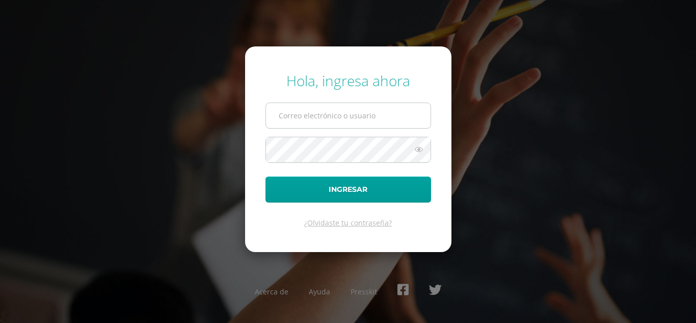
click at [287, 109] on input "text" at bounding box center [348, 115] width 165 height 25
type input "cmmartinezvail@sagradocorazon.edu.gt"
click at [265, 176] on button "Ingresar" at bounding box center [348, 189] width 166 height 26
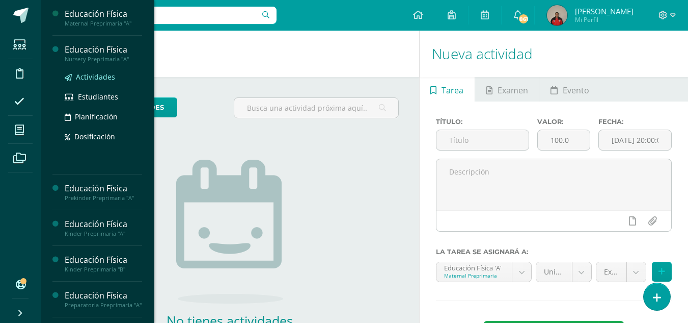
click at [87, 76] on span "Actividades" at bounding box center [95, 77] width 39 height 10
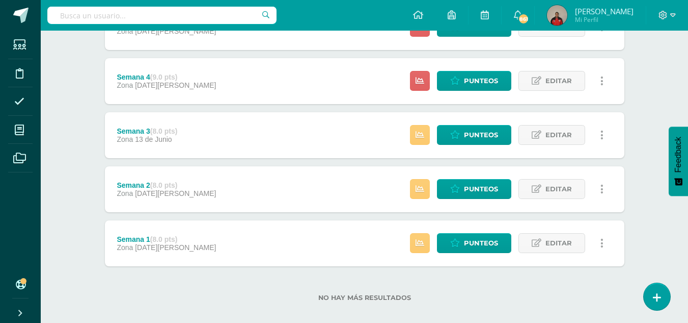
scroll to position [329, 0]
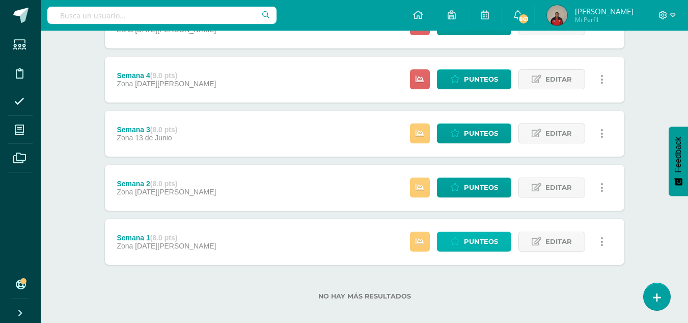
click at [466, 241] on span "Punteos" at bounding box center [481, 241] width 34 height 19
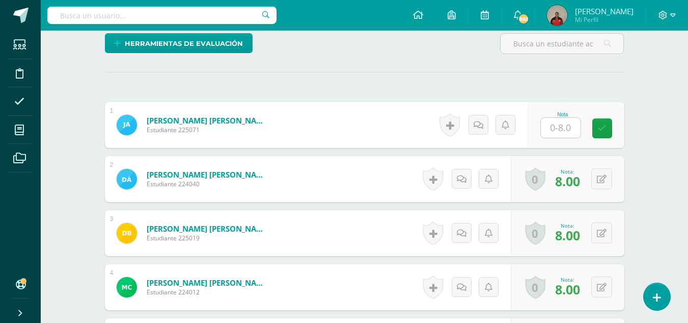
scroll to position [262, 0]
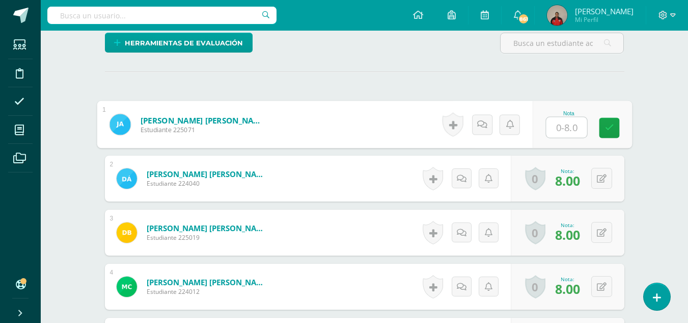
click at [558, 128] on input "text" at bounding box center [566, 127] width 41 height 20
type input "8"
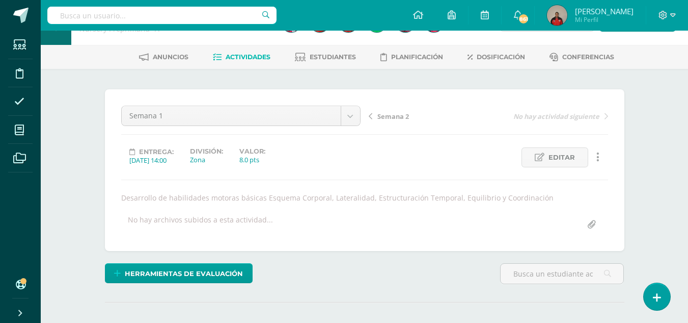
scroll to position [0, 0]
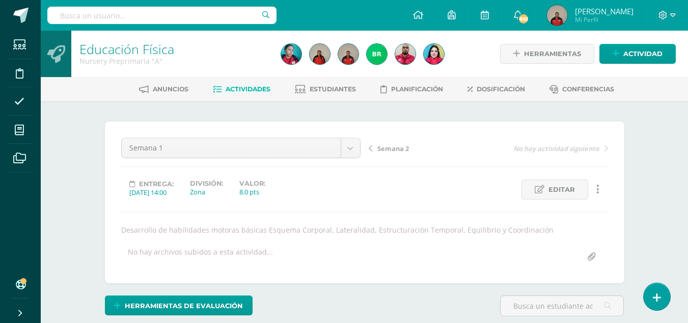
click at [387, 153] on div "Semana 2 No hay actividad siguiente" at bounding box center [489, 152] width 248 height 29
click at [388, 148] on span "Semana 2" at bounding box center [394, 148] width 32 height 9
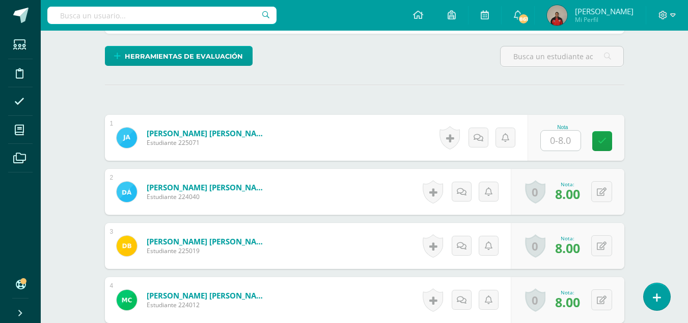
scroll to position [250, 0]
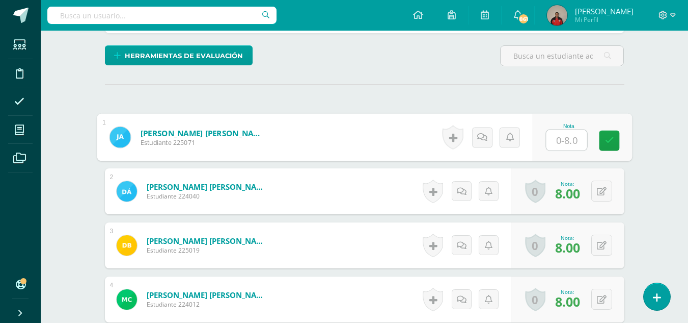
click at [566, 140] on input "text" at bounding box center [566, 140] width 41 height 20
type input "8"
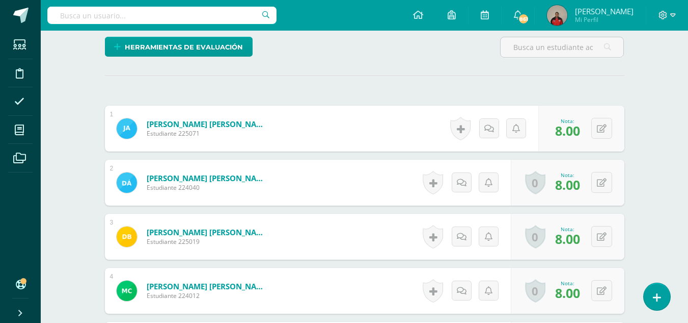
scroll to position [0, 0]
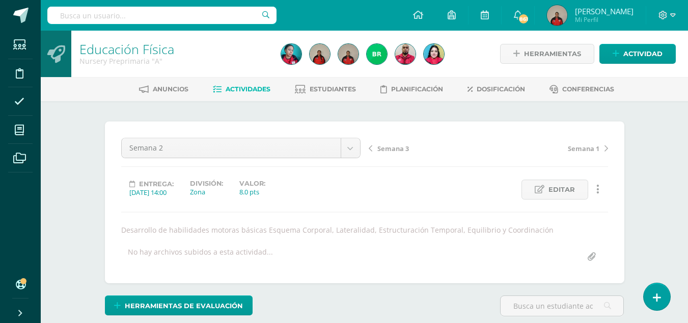
click at [389, 148] on span "Semana 3" at bounding box center [394, 148] width 32 height 9
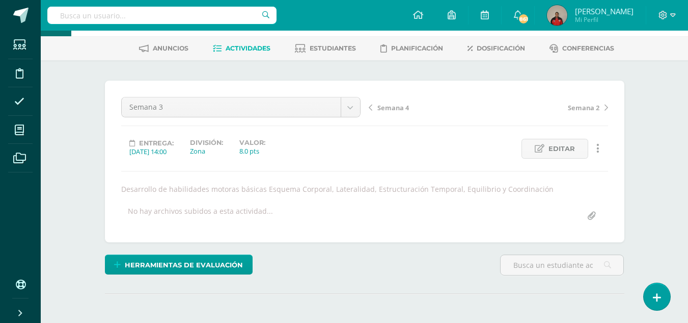
scroll to position [152, 0]
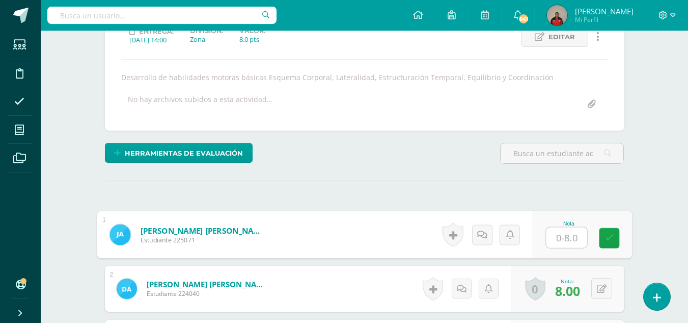
click at [557, 243] on input "text" at bounding box center [566, 237] width 41 height 20
type input "8"
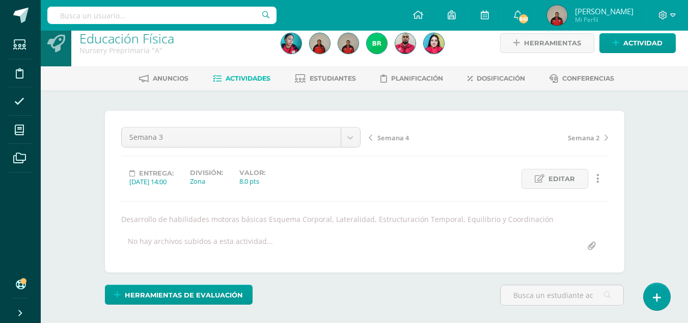
scroll to position [0, 0]
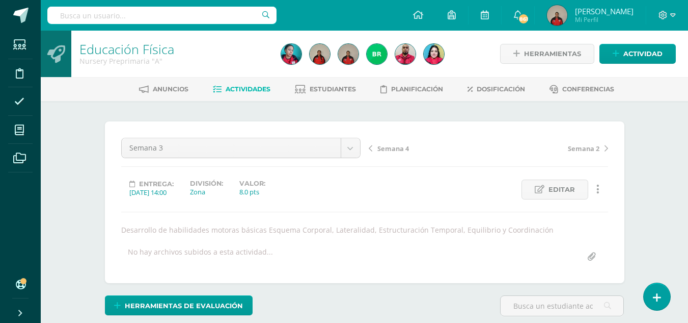
click at [393, 151] on span "Semana 4" at bounding box center [394, 148] width 32 height 9
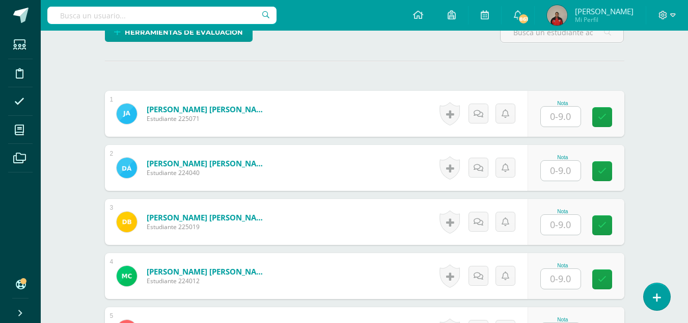
scroll to position [274, 0]
click at [332, 159] on form "Alvarez González, Daniela Sofía Estudiante 224040 Nota 0 Logros" at bounding box center [365, 167] width 520 height 46
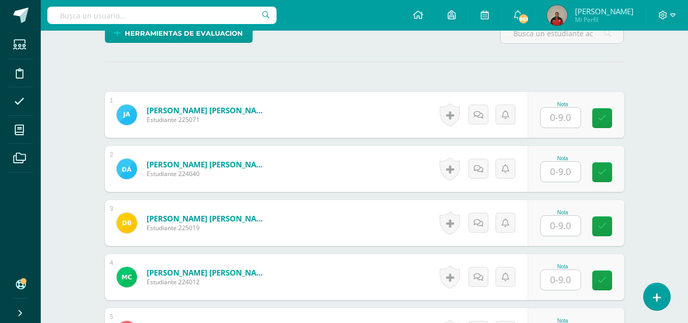
scroll to position [279, 0]
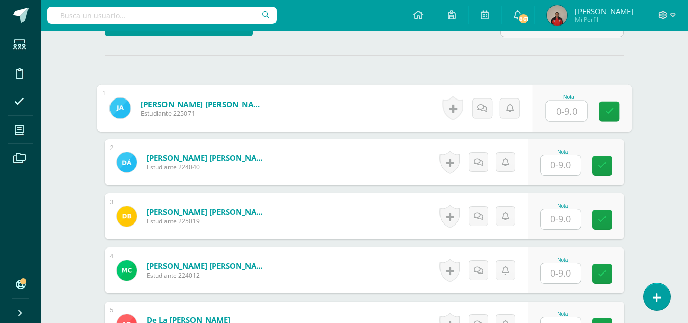
click at [561, 112] on input "text" at bounding box center [566, 111] width 41 height 20
type input "9"
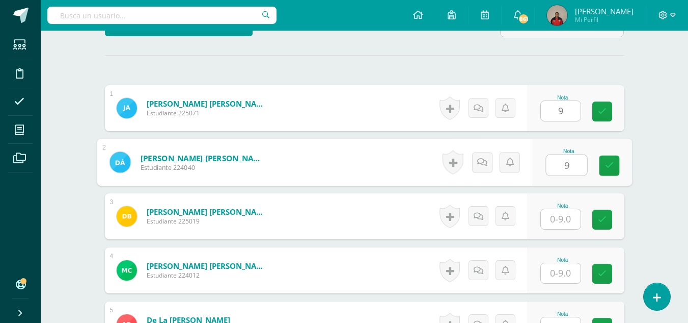
type input "9"
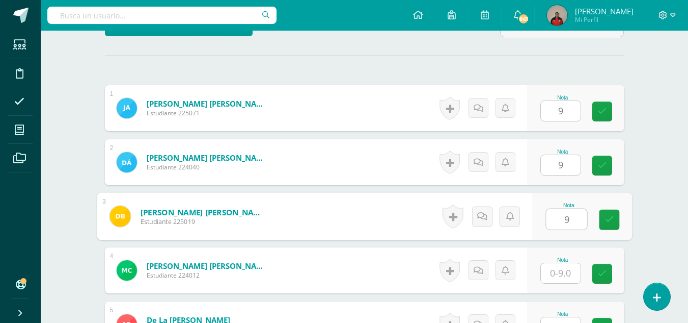
type input "9"
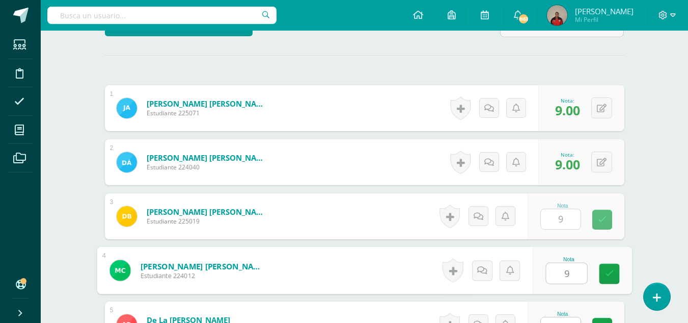
type input "9"
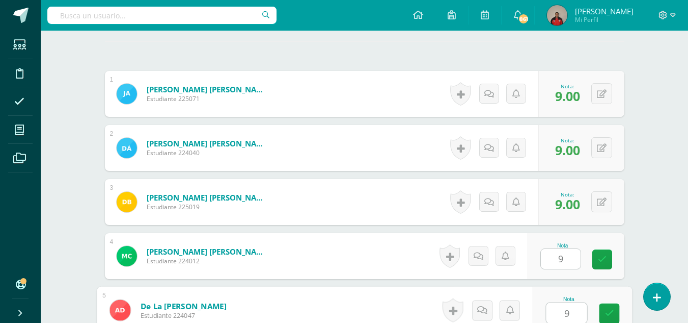
type input "9"
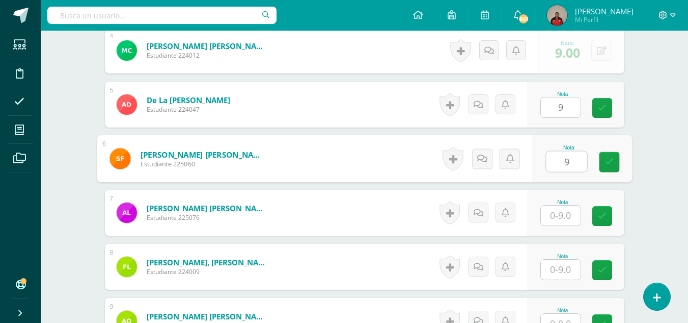
type input "9"
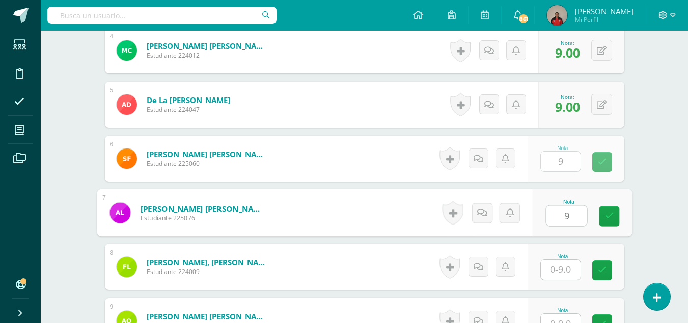
type input "9"
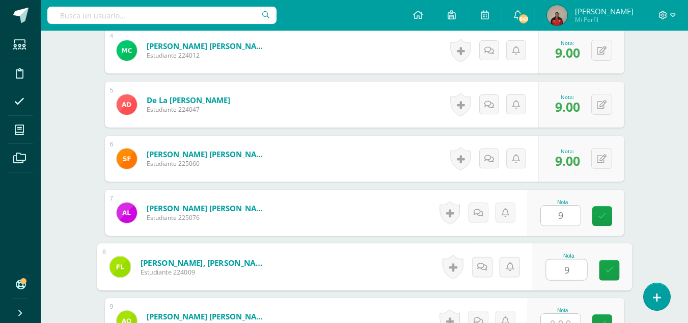
type input "9"
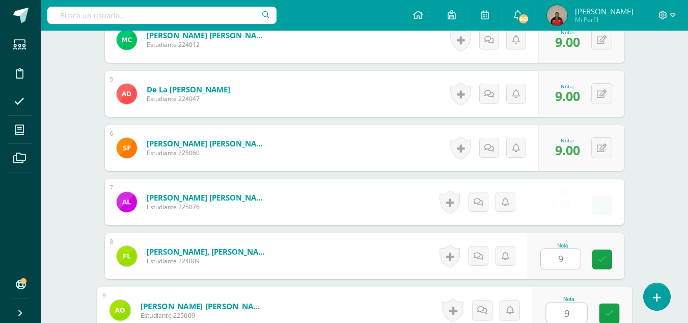
type input "9"
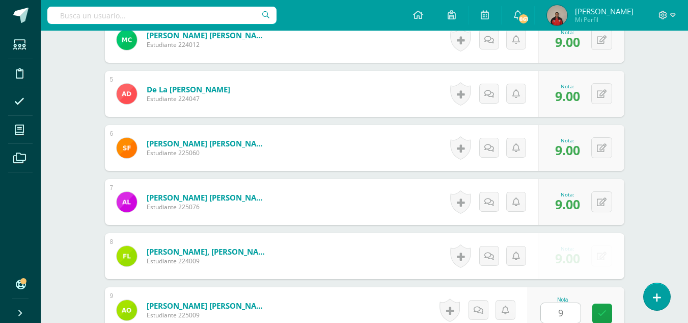
scroll to position [690, 0]
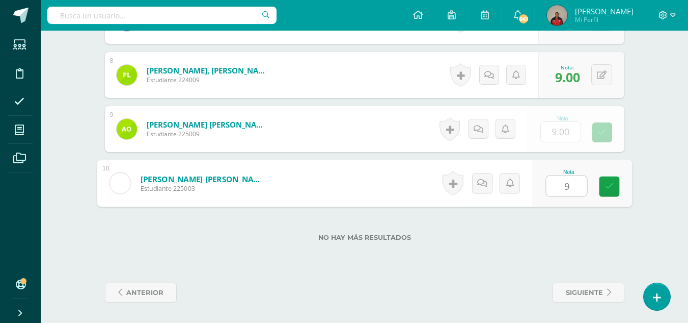
type input "99"
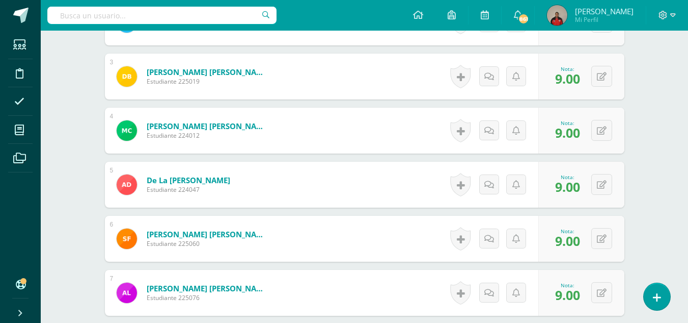
scroll to position [0, 0]
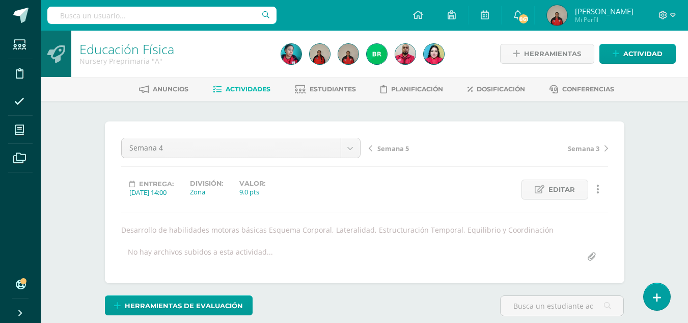
click at [391, 148] on span "Semana 5" at bounding box center [394, 148] width 32 height 9
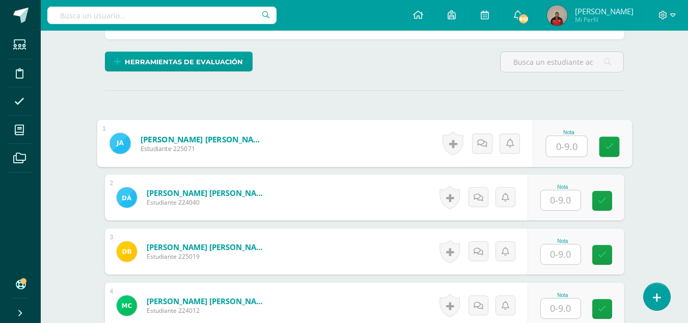
scroll to position [244, 0]
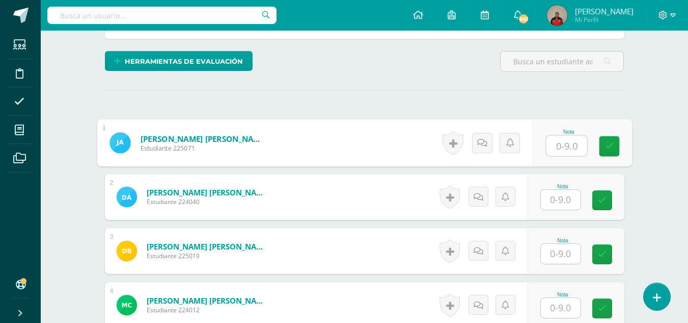
click at [559, 149] on input "text" at bounding box center [566, 146] width 41 height 20
type input "9"
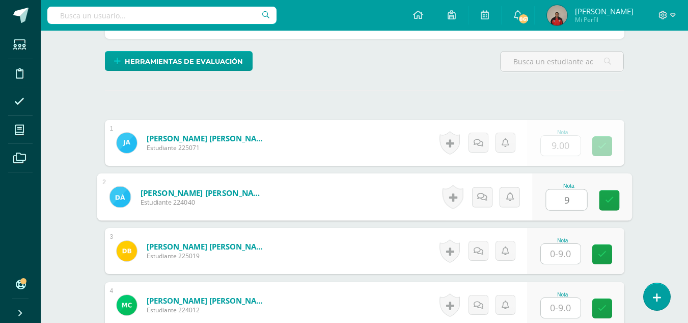
type input "9"
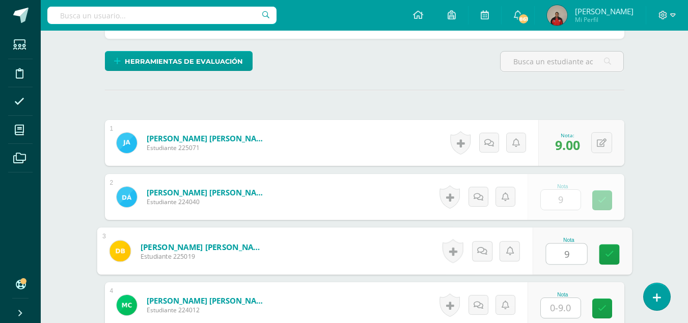
type input "9"
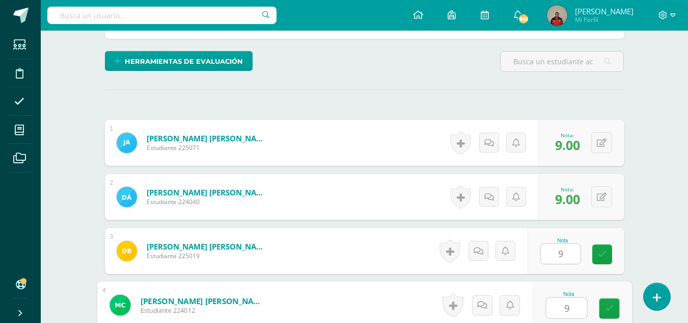
type input "9"
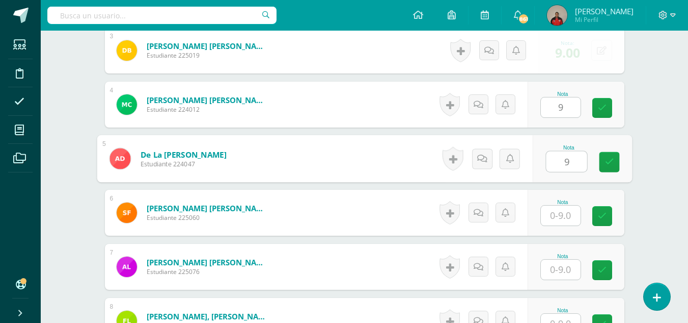
type input "9"
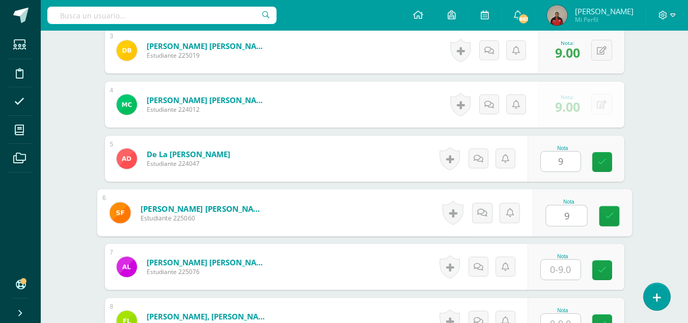
type input "9"
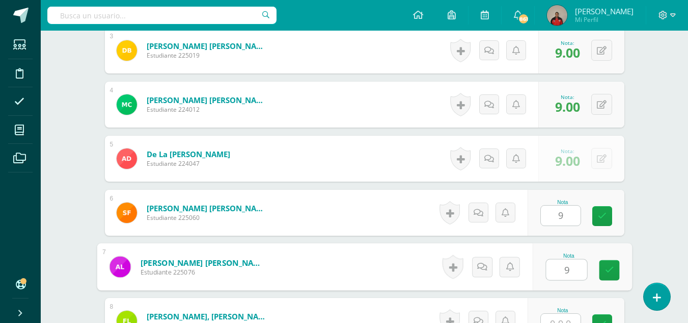
type input "9"
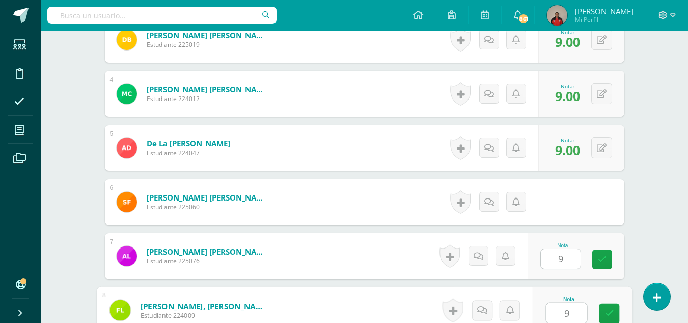
type input "9"
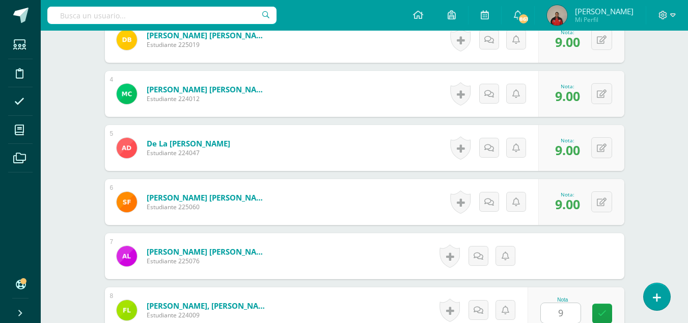
scroll to position [660, 0]
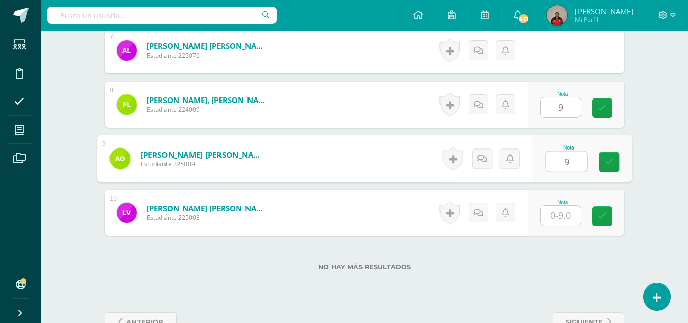
type input "9"
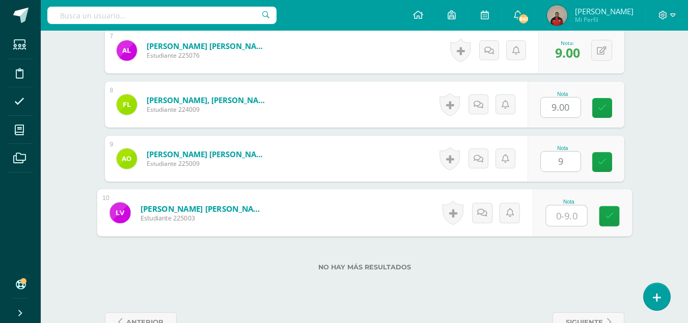
type input "9"
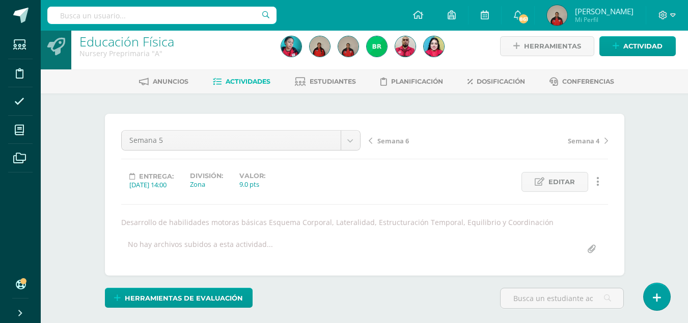
scroll to position [7, 0]
click at [393, 141] on span "Semana 6" at bounding box center [394, 141] width 32 height 9
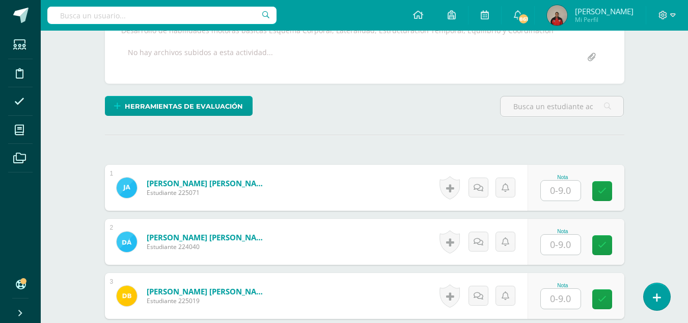
scroll to position [200, 0]
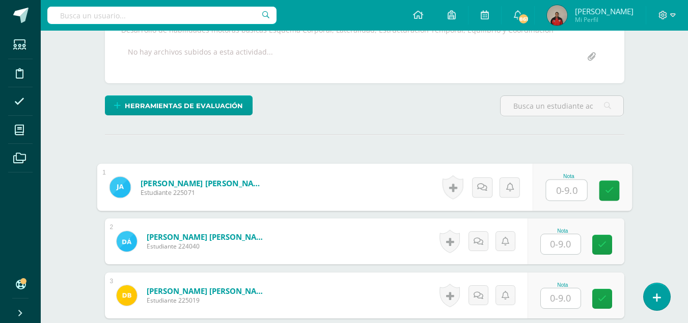
click at [562, 191] on input "text" at bounding box center [566, 190] width 41 height 20
type input "9"
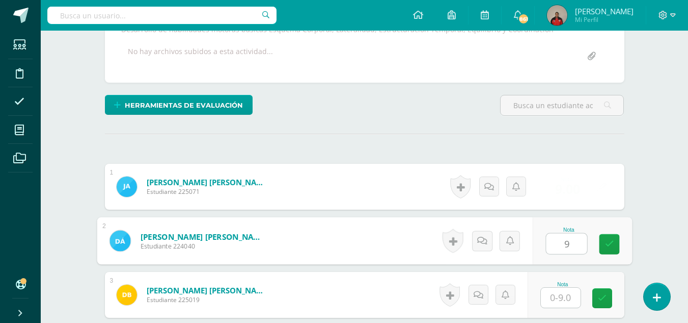
type input "9"
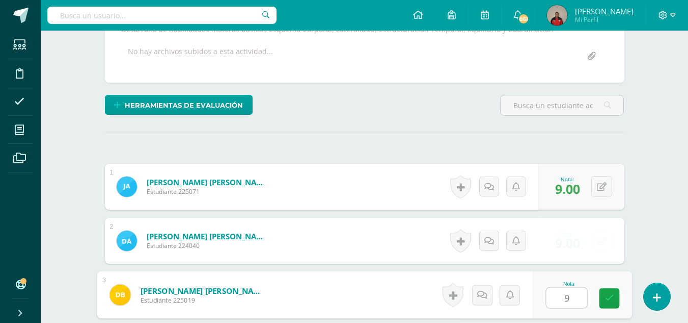
type input "9"
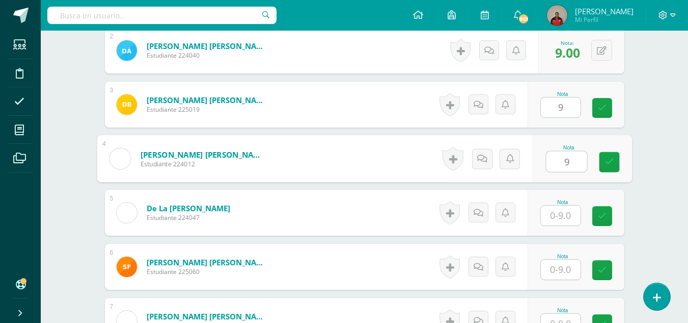
type input "9"
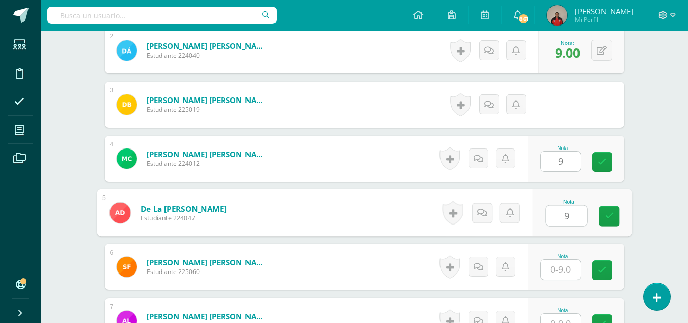
type input "9"
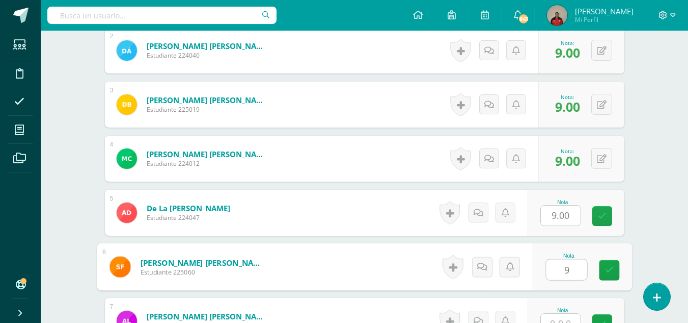
type input "9"
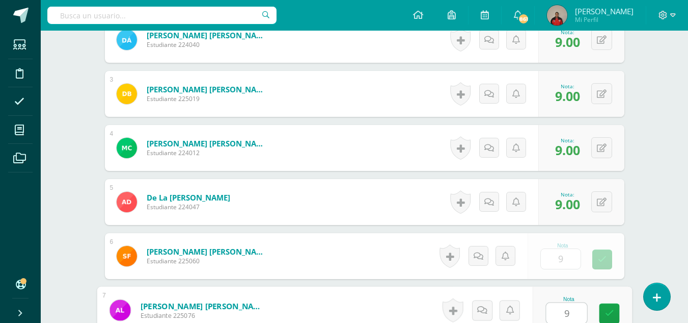
type input "9"
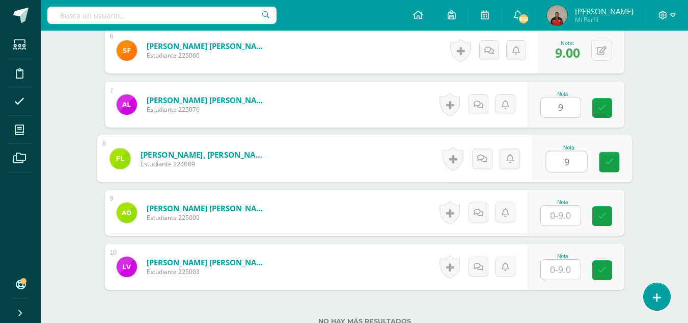
type input "9"
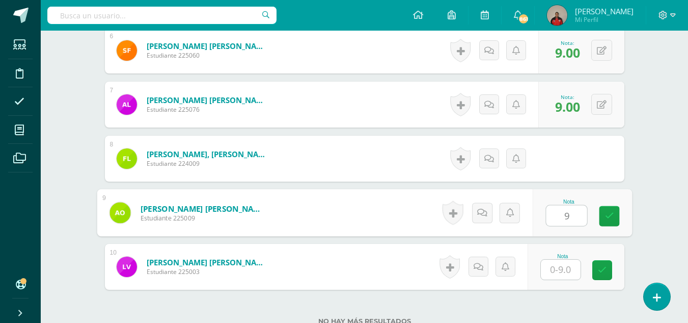
type input "9"
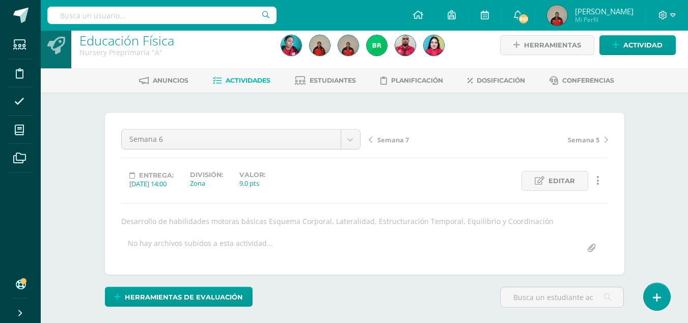
scroll to position [0, 0]
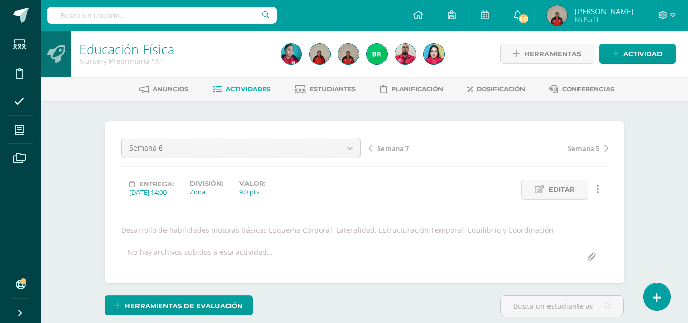
click at [393, 147] on span "Semana 7" at bounding box center [394, 148] width 32 height 9
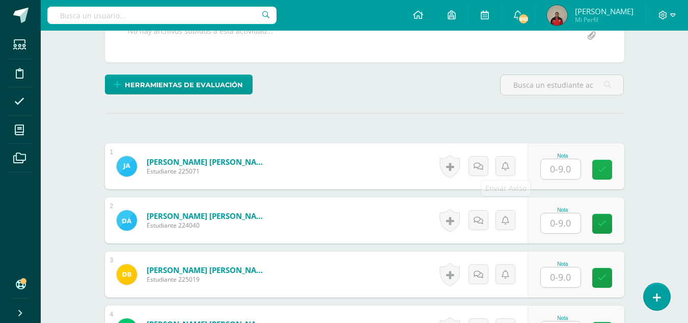
scroll to position [221, 0]
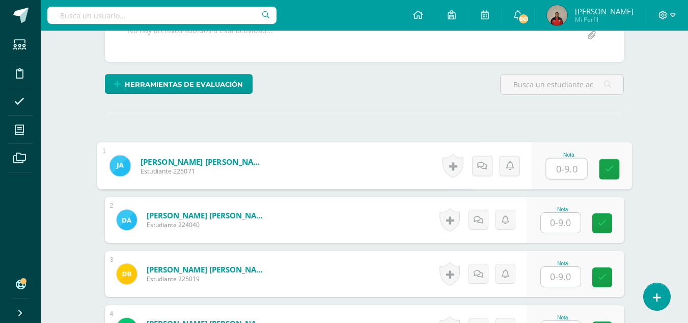
click at [560, 168] on input "text" at bounding box center [566, 168] width 41 height 20
type input "9"
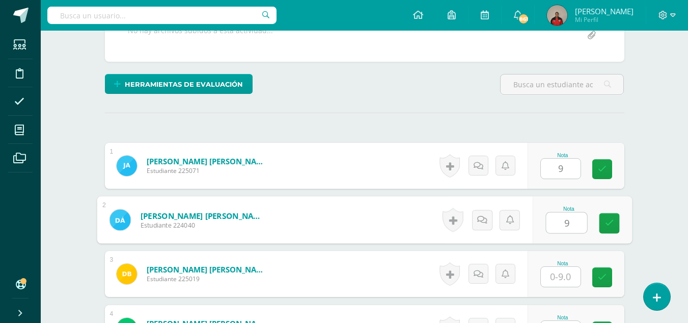
type input "9"
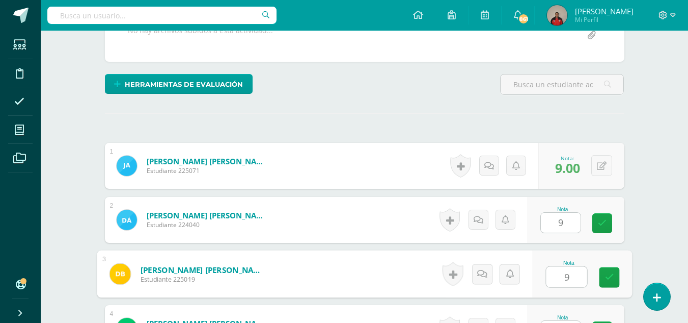
type input "9"
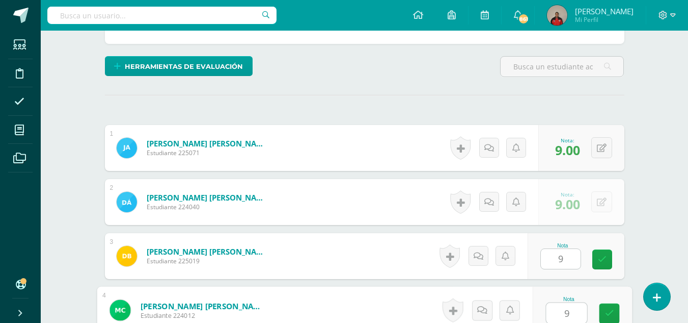
type input "9"
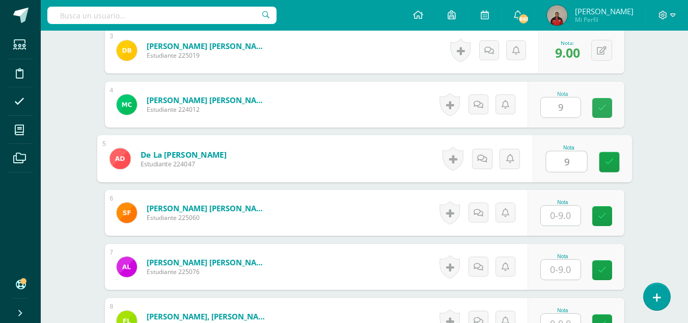
type input "9"
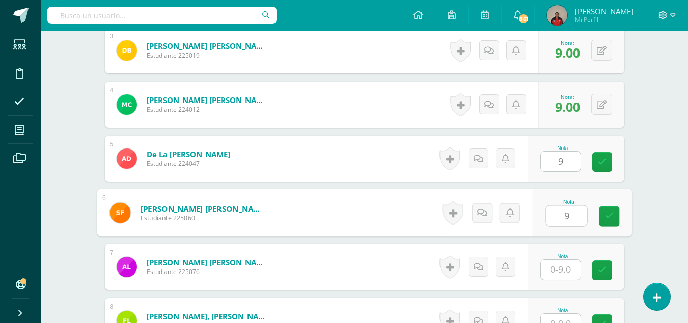
type input "9"
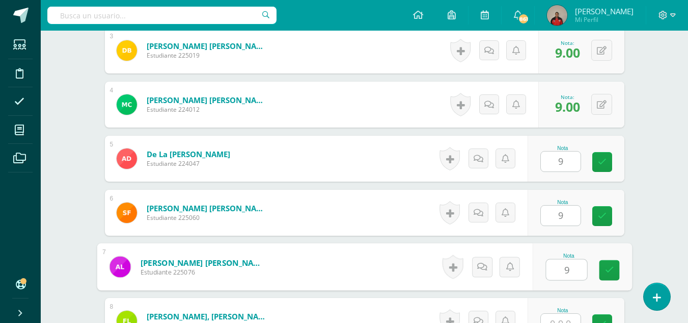
type input "9"
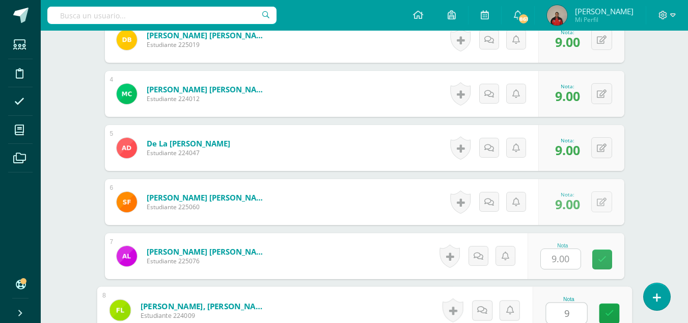
type input "9"
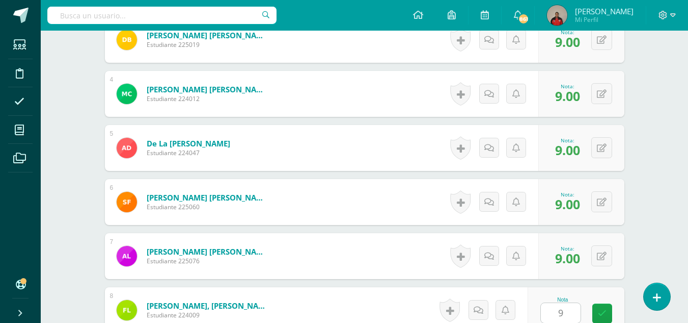
scroll to position [660, 0]
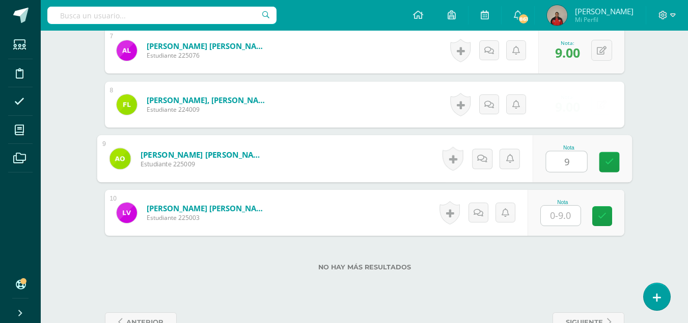
type input "9"
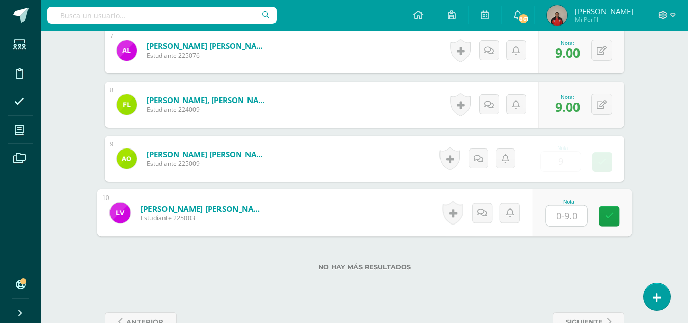
type input "9"
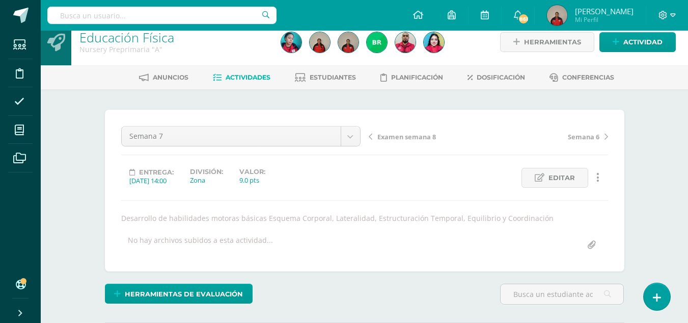
scroll to position [0, 0]
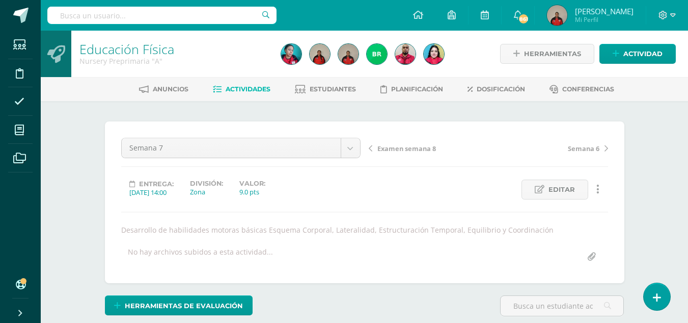
click at [406, 150] on span "Examen semana 8" at bounding box center [407, 148] width 59 height 9
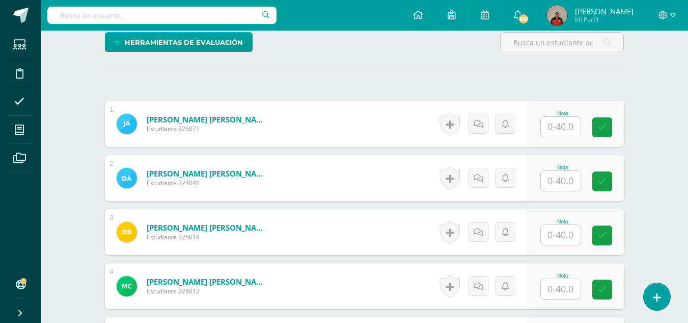
scroll to position [263, 0]
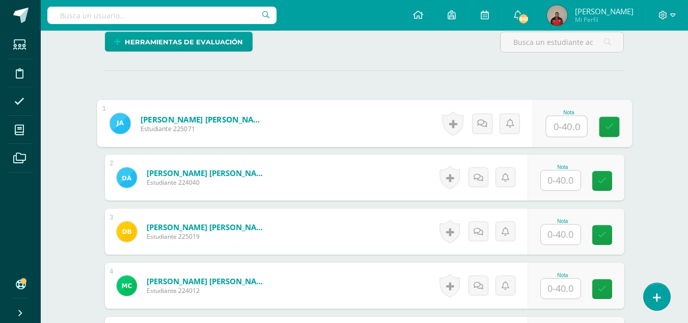
click at [558, 128] on input "text" at bounding box center [566, 126] width 41 height 20
type input "40"
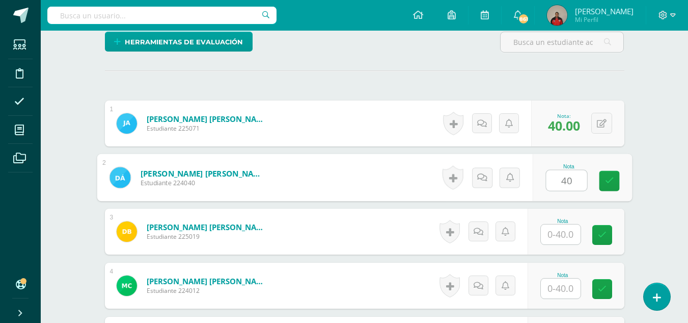
type input "40"
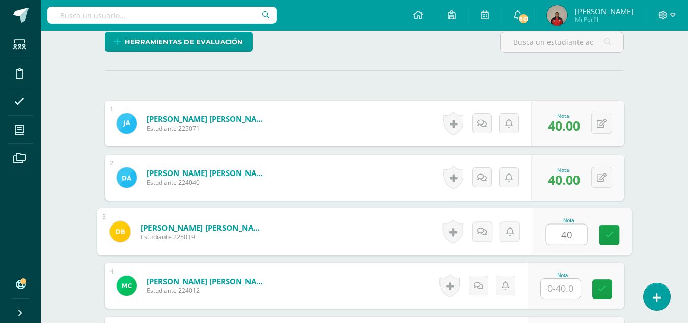
type input "40"
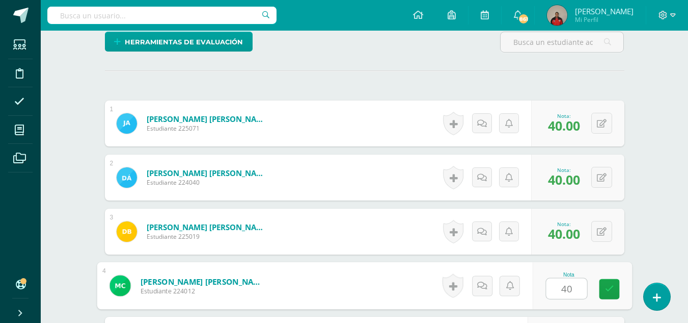
type input "40"
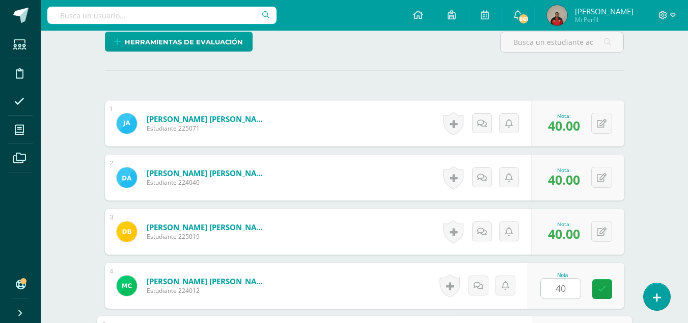
scroll to position [444, 0]
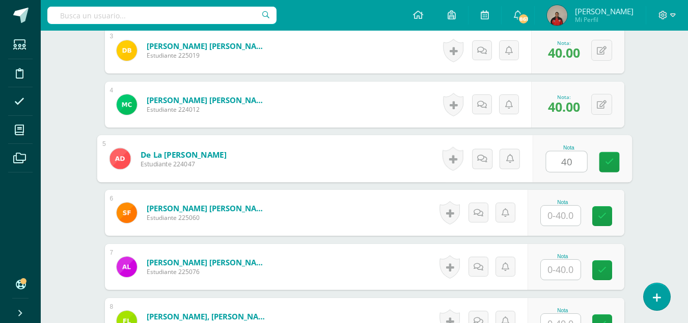
type input "40"
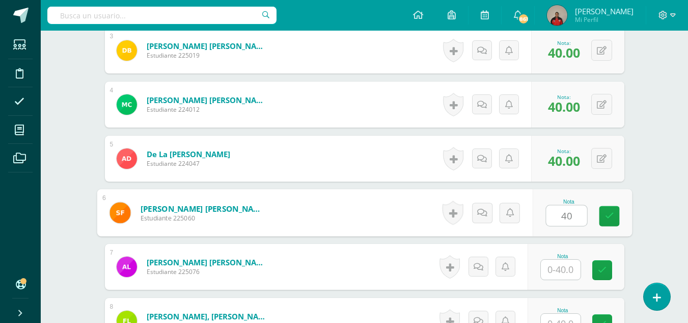
type input "40"
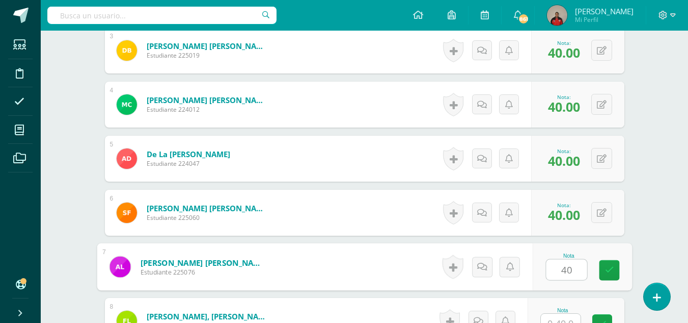
type input "40"
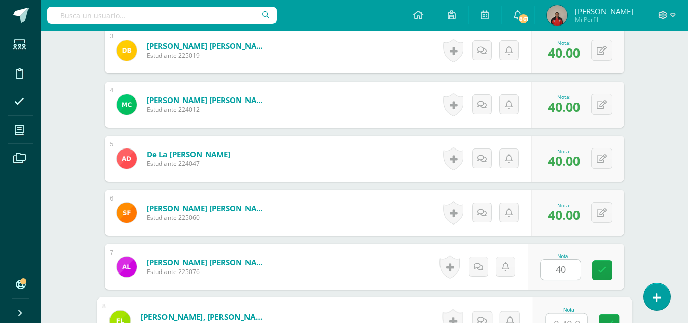
scroll to position [455, 0]
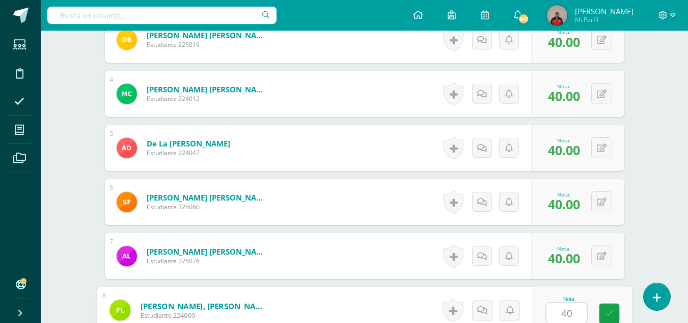
type input "40"
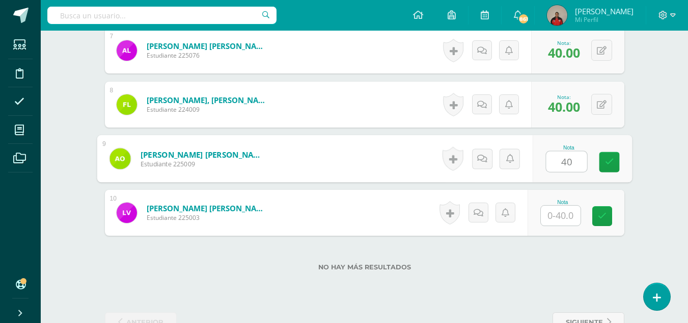
type input "40"
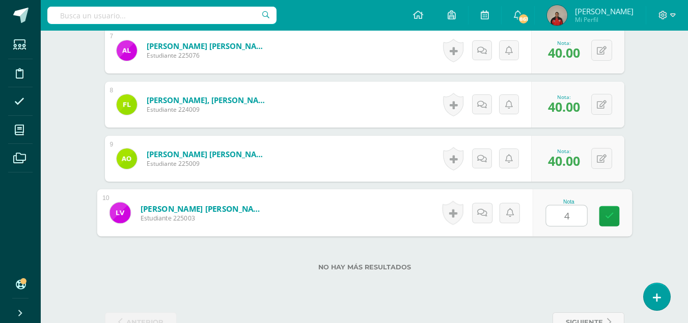
type input "40"
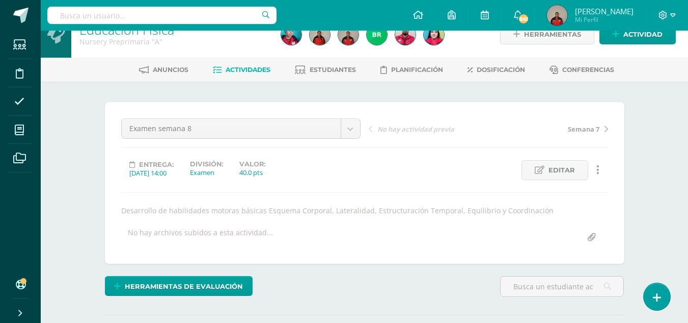
scroll to position [0, 0]
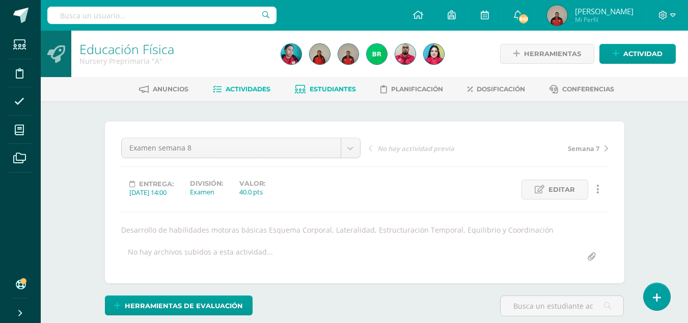
click at [336, 91] on span "Estudiantes" at bounding box center [333, 89] width 46 height 8
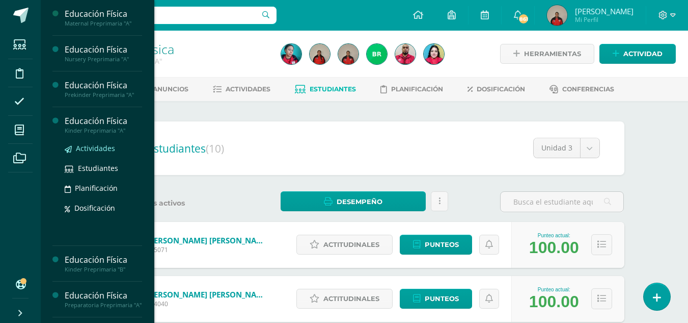
click at [103, 150] on span "Actividades" at bounding box center [95, 148] width 39 height 10
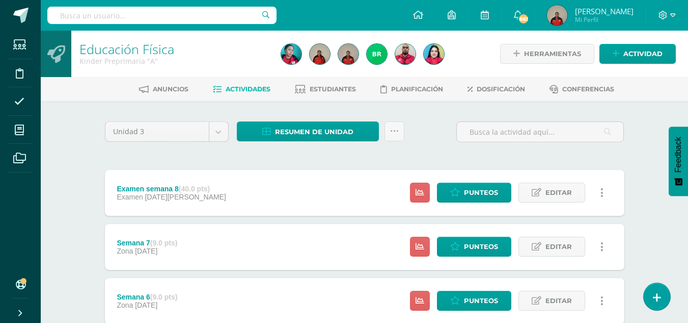
scroll to position [339, 0]
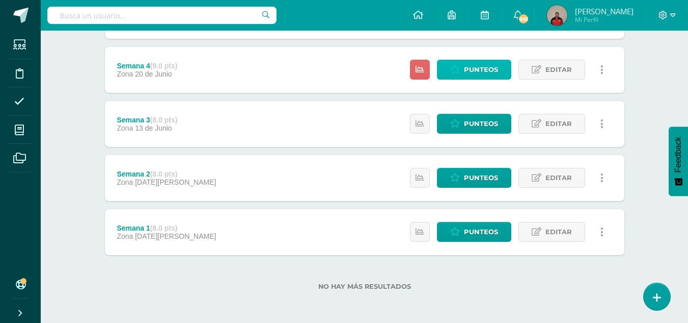
click at [473, 69] on span "Punteos" at bounding box center [481, 69] width 34 height 19
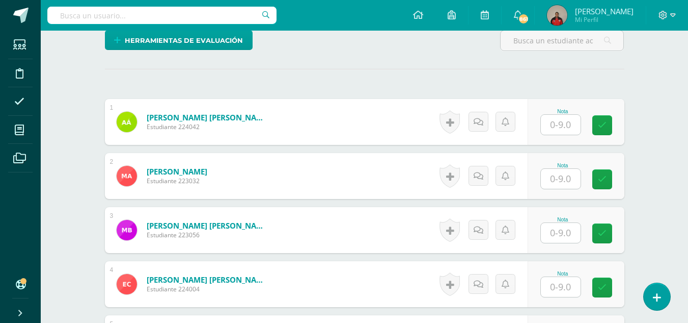
scroll to position [264, 0]
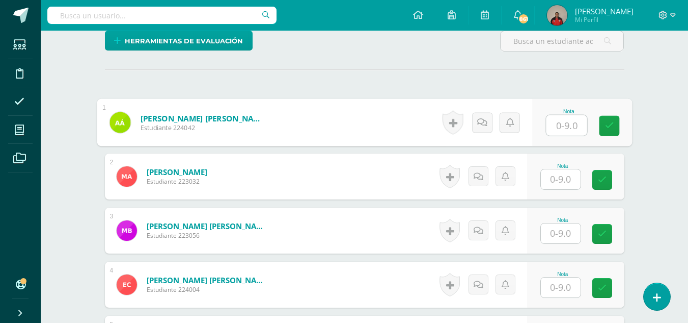
click at [557, 125] on input "text" at bounding box center [566, 125] width 41 height 20
type input "9"
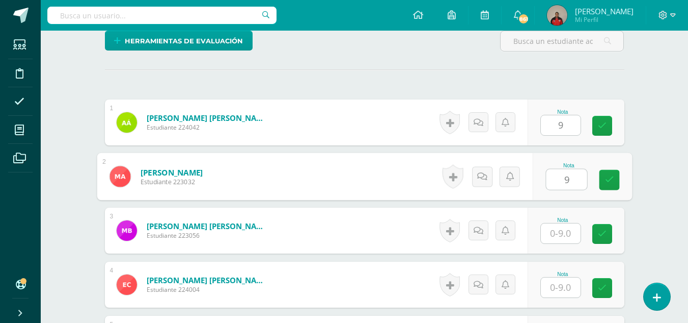
type input "9"
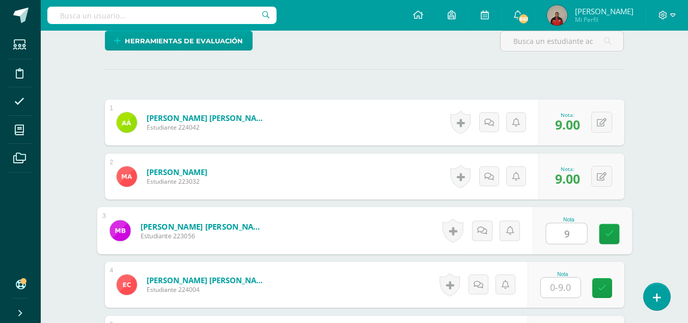
type input "9"
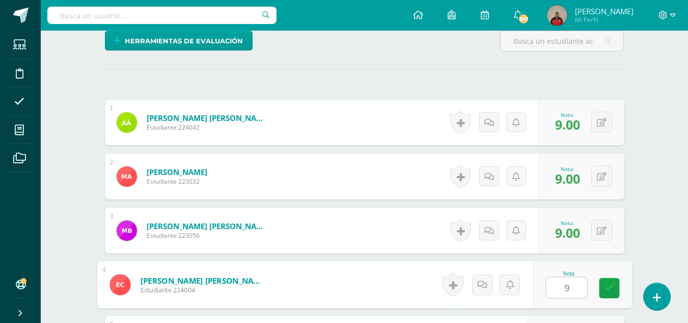
type input "9"
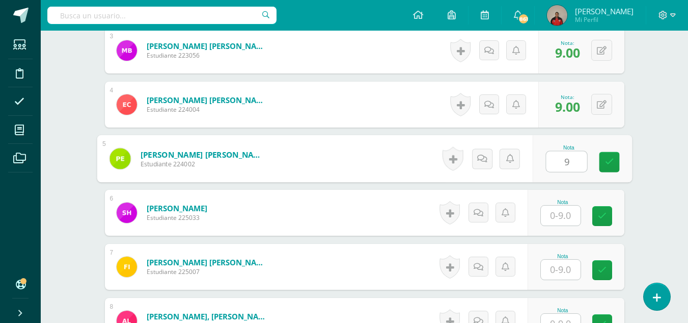
type input "9"
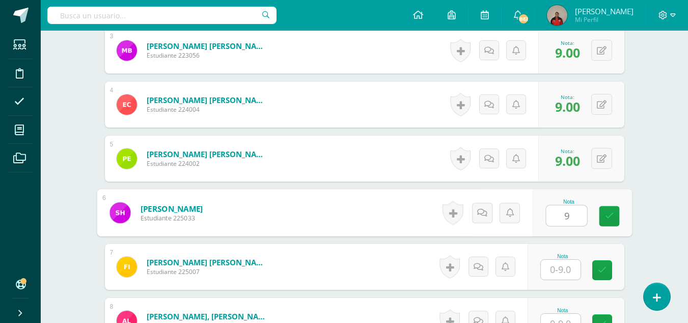
type input "9"
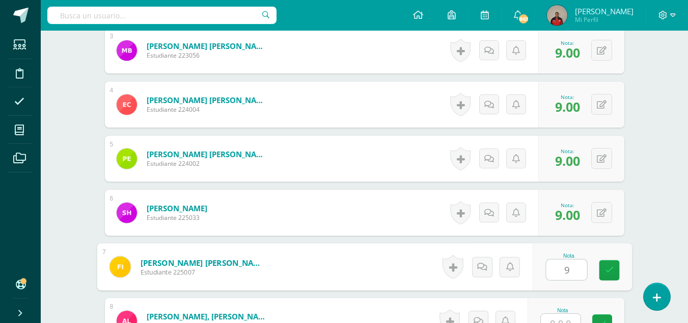
type input "9"
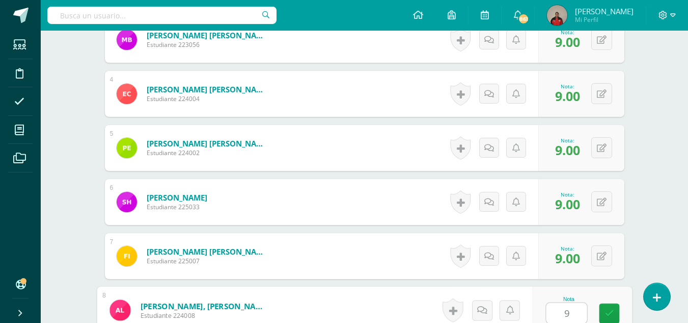
type input "9"
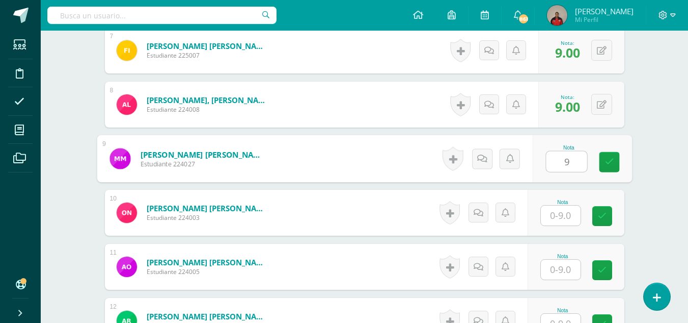
type input "9"
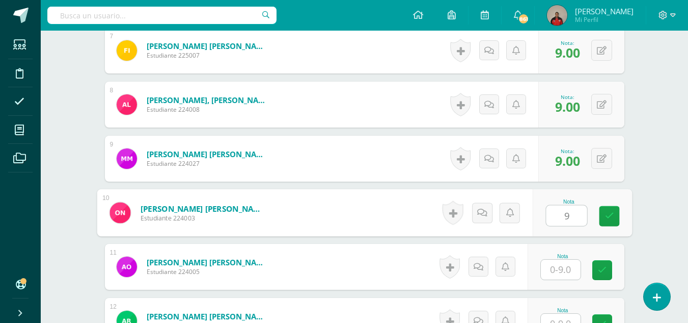
type input "9"
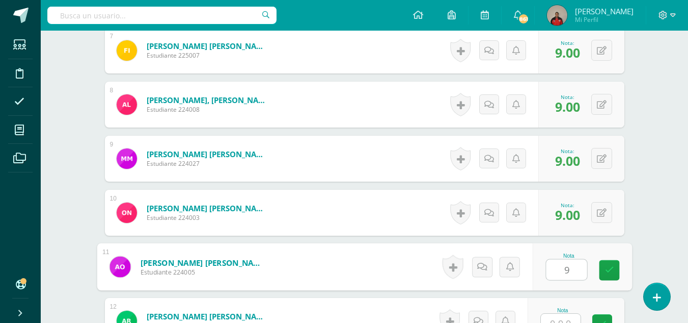
type input "9"
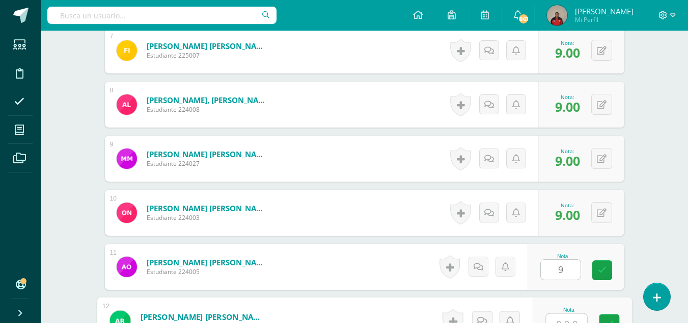
scroll to position [671, 0]
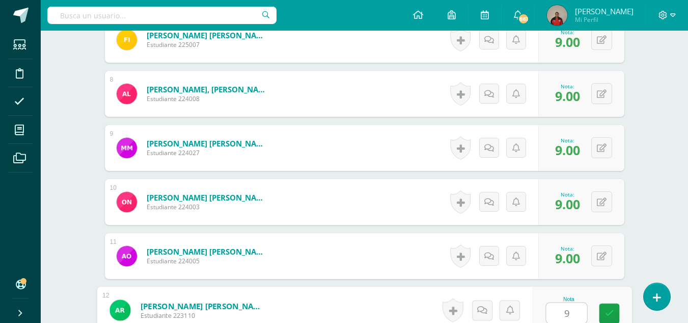
type input "9"
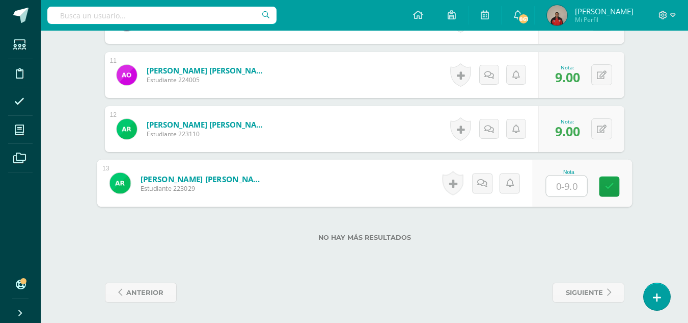
type input "9"
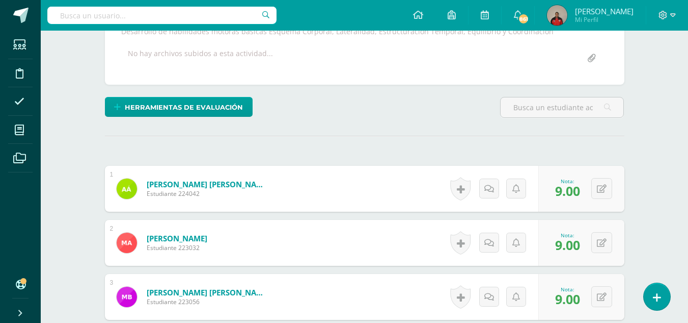
scroll to position [0, 0]
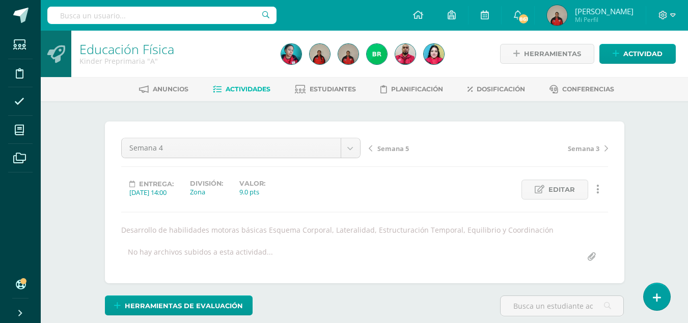
click at [386, 148] on span "Semana 5" at bounding box center [394, 148] width 32 height 9
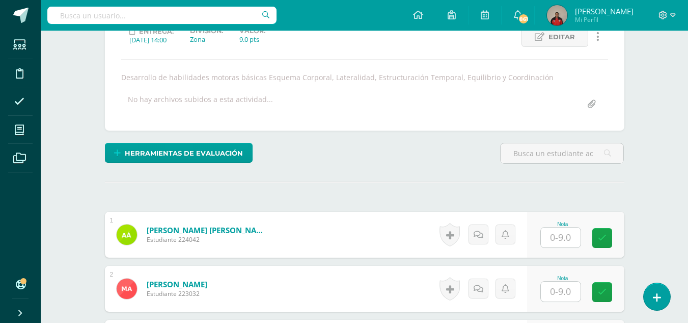
scroll to position [153, 0]
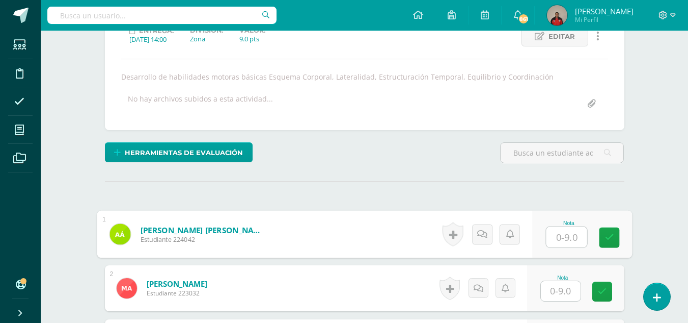
click at [558, 238] on input "text" at bounding box center [566, 237] width 41 height 20
type input "9"
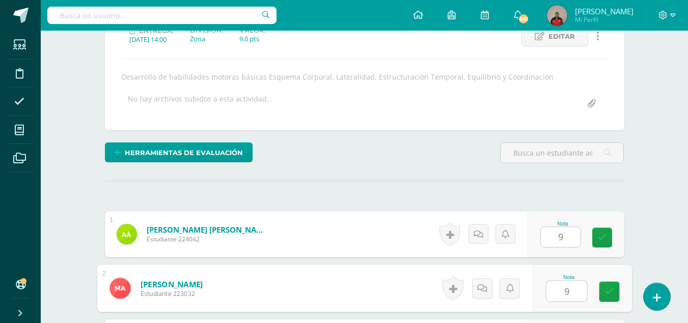
type input "9"
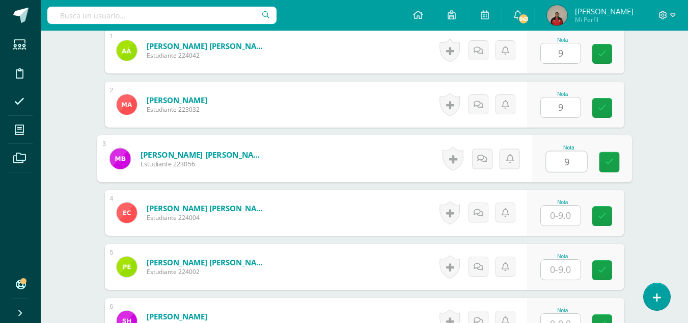
type input "9"
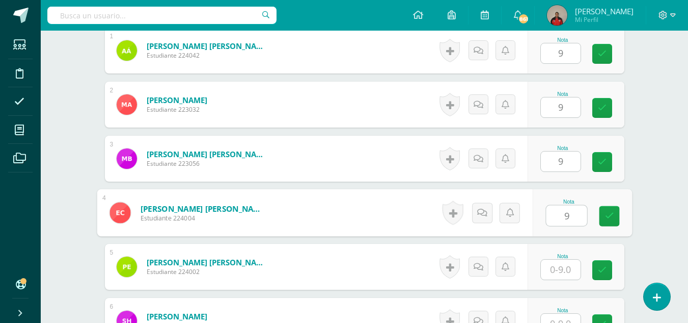
type input "9"
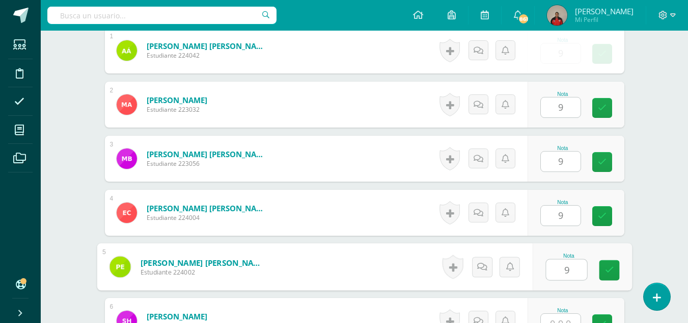
type input "9"
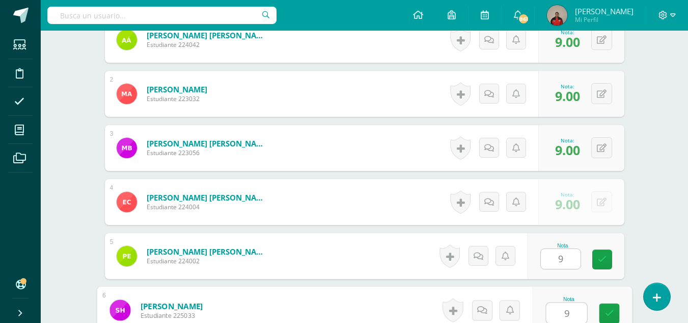
type input "9"
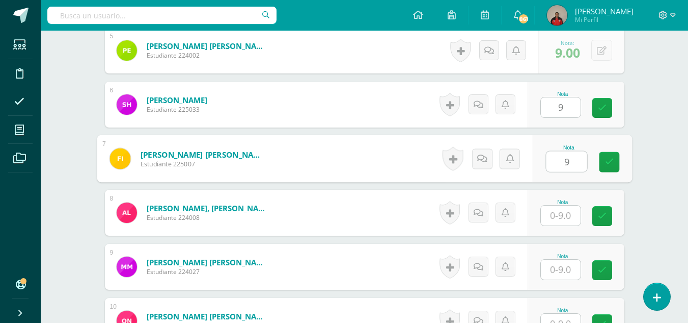
type input "9"
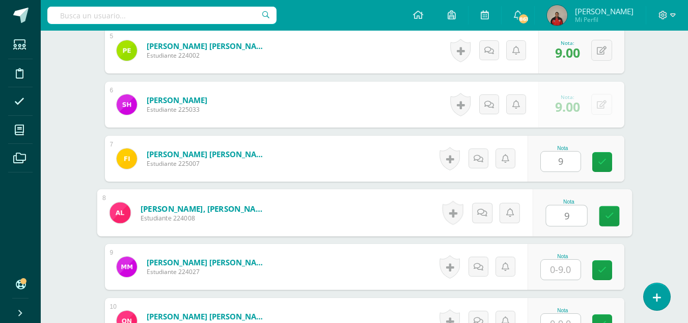
type input "9"
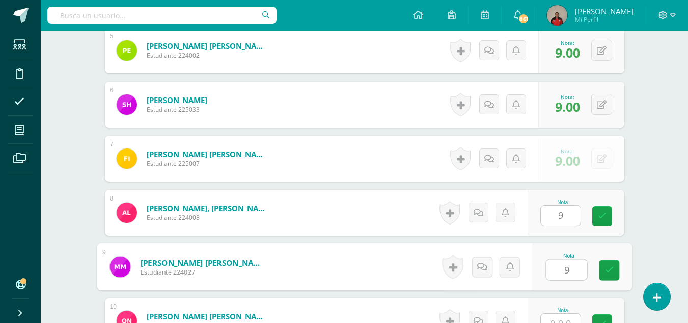
type input "9"
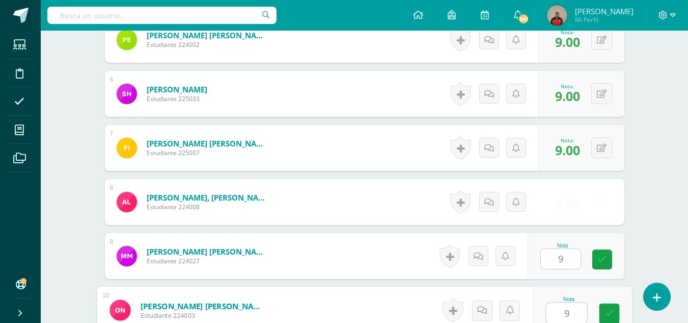
type input "9"
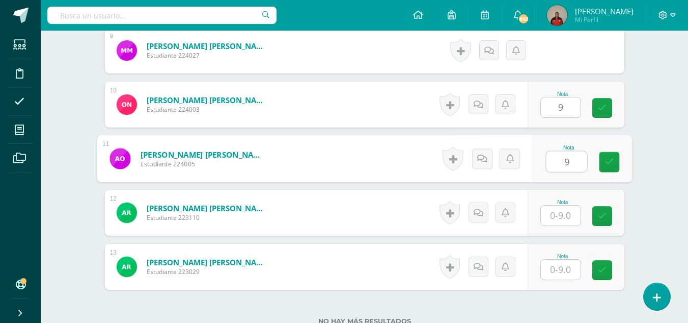
type input "9"
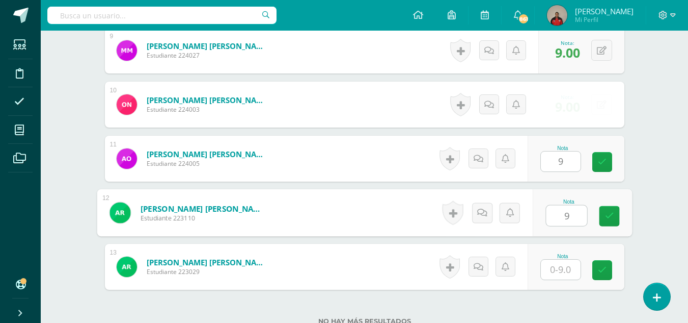
type input "9"
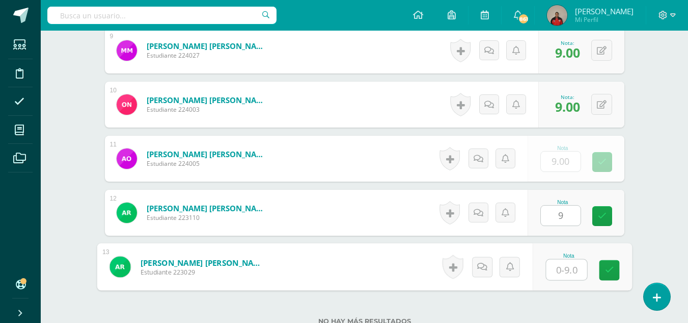
type input "9"
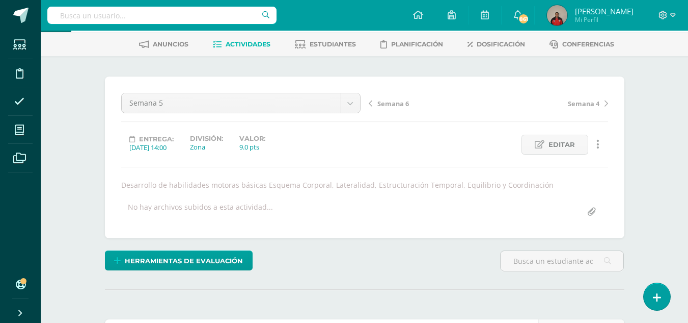
scroll to position [0, 0]
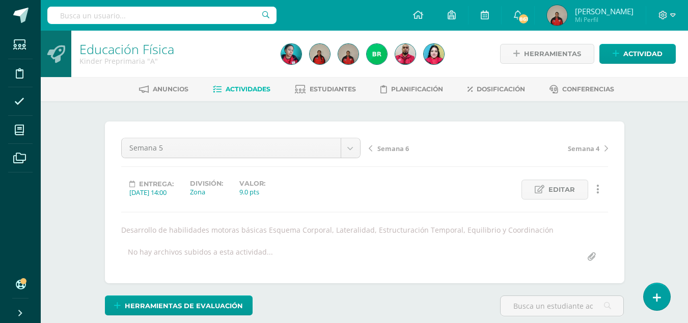
click at [383, 148] on span "Semana 6" at bounding box center [394, 148] width 32 height 9
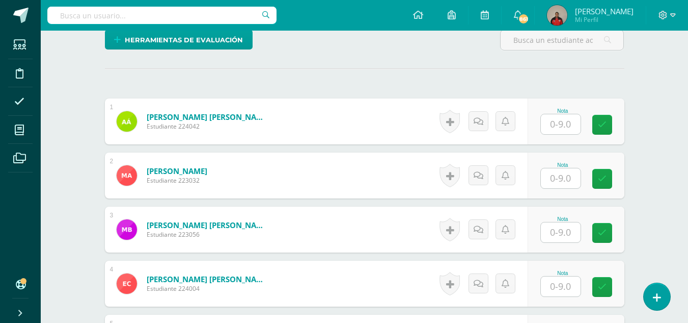
scroll to position [230, 0]
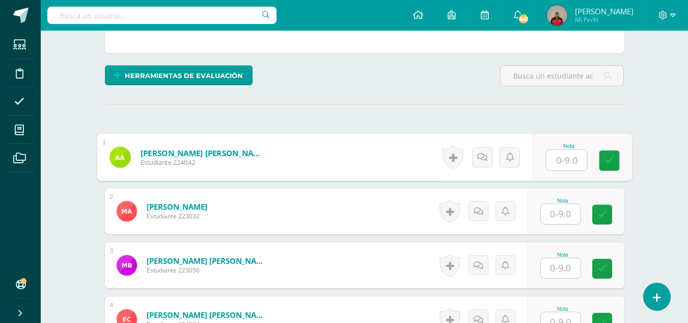
click at [553, 156] on input "text" at bounding box center [566, 160] width 41 height 20
type input "9"
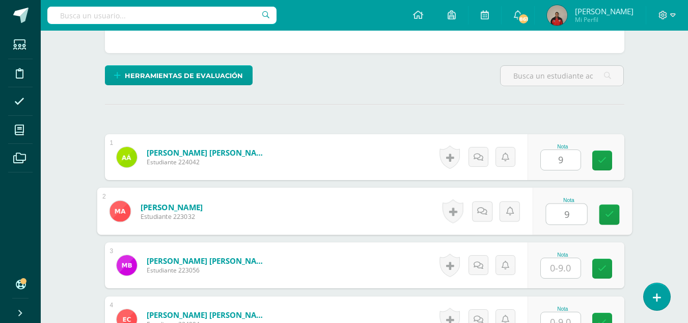
type input "9"
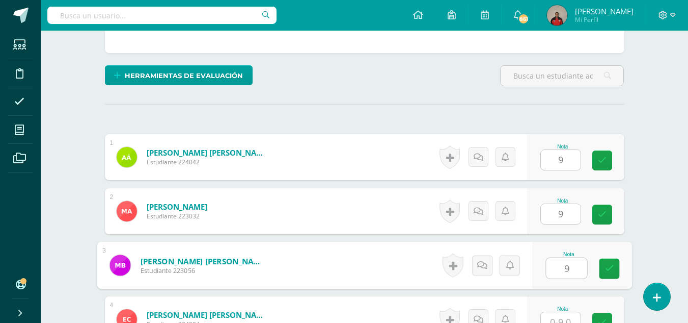
type input "9"
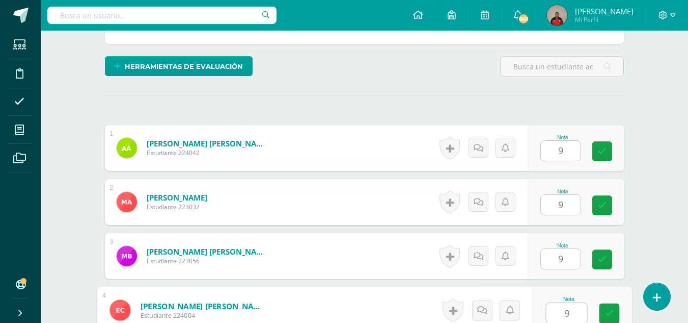
type input "9"
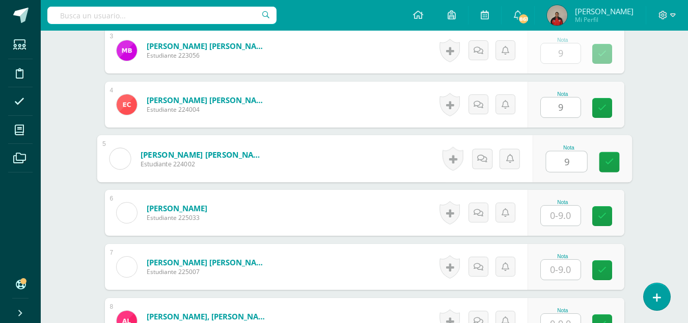
type input "9"
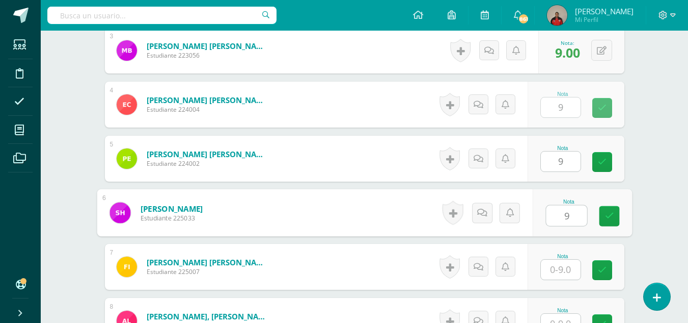
type input "9"
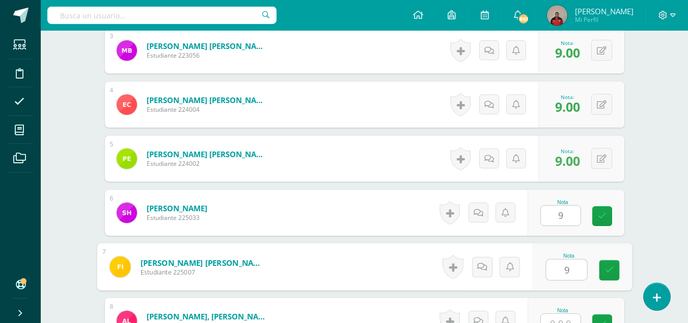
type input "9"
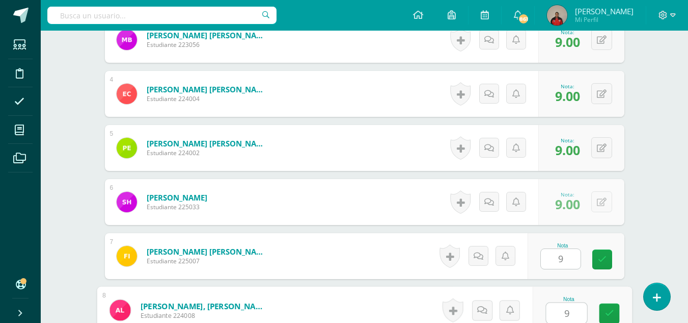
type input "9"
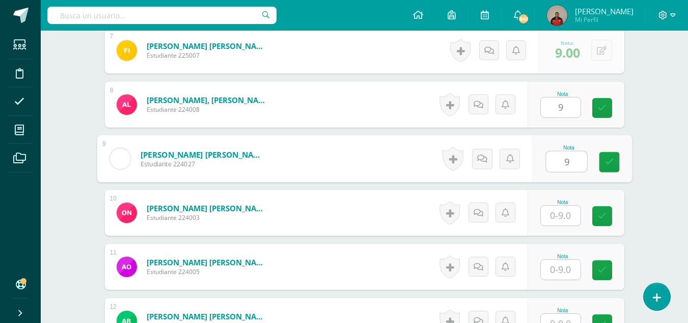
type input "9"
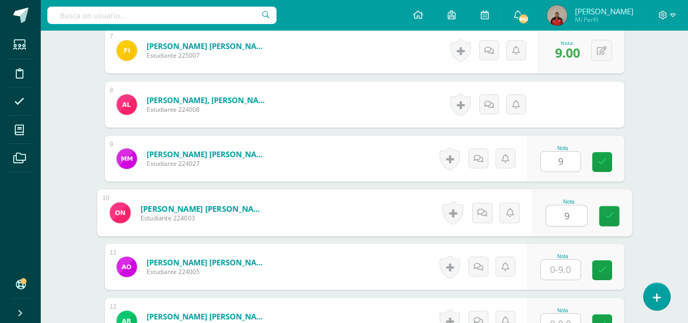
type input "9"
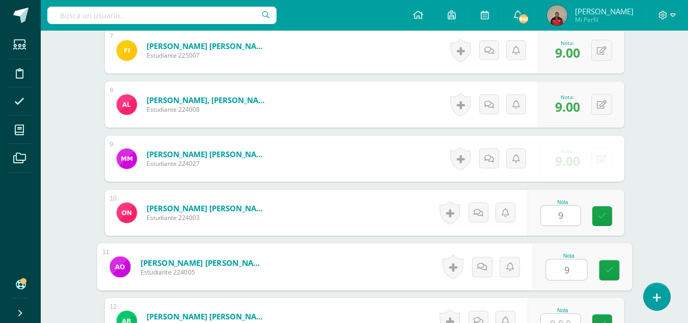
type input "9"
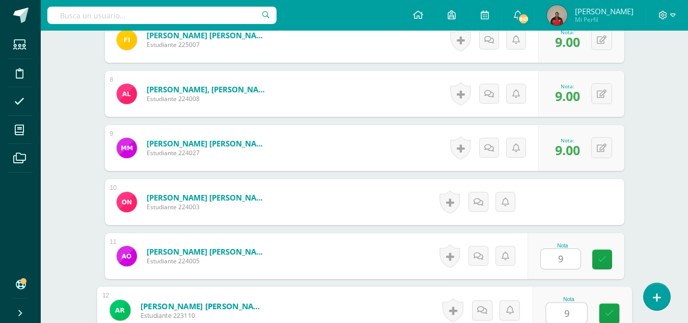
type input "9"
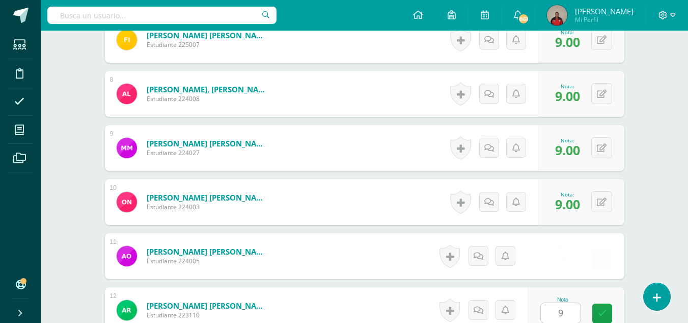
scroll to position [852, 0]
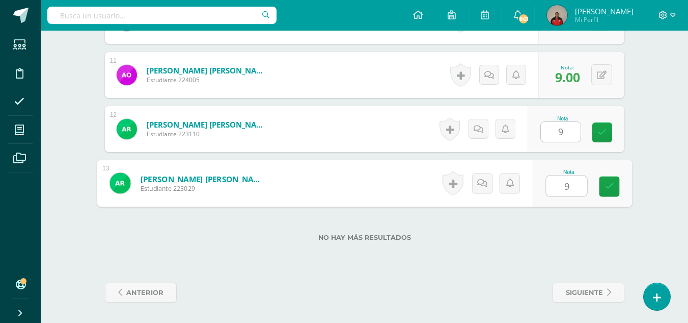
type input "99"
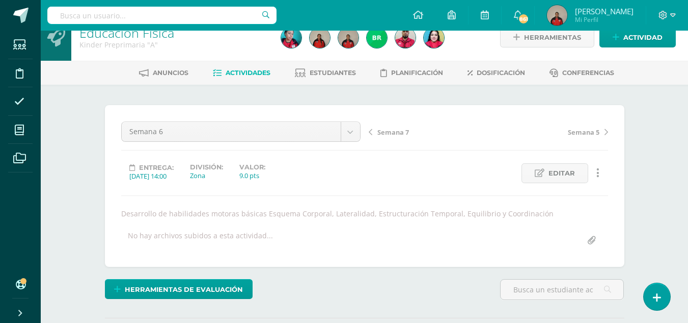
scroll to position [0, 0]
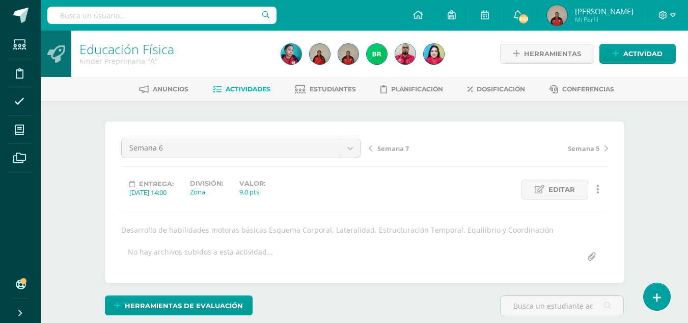
click at [394, 147] on span "Semana 7" at bounding box center [394, 148] width 32 height 9
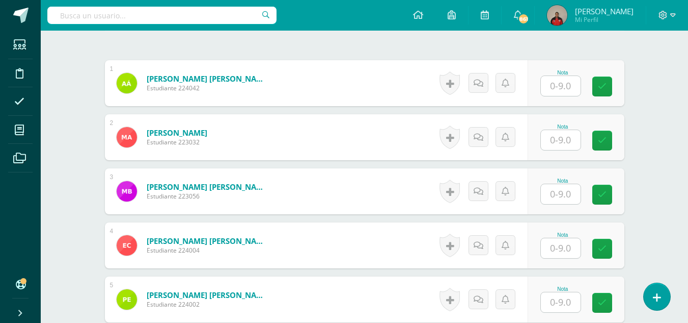
scroll to position [304, 0]
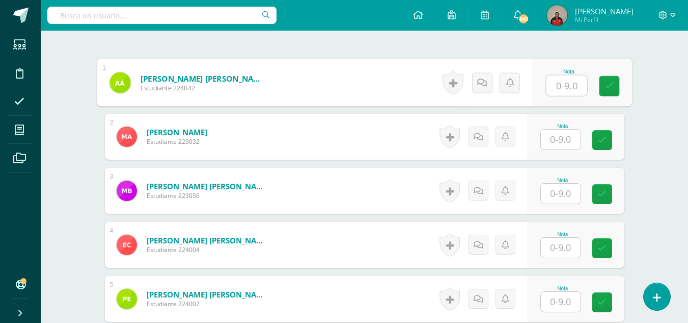
click at [560, 86] on input "text" at bounding box center [566, 85] width 41 height 20
type input "9"
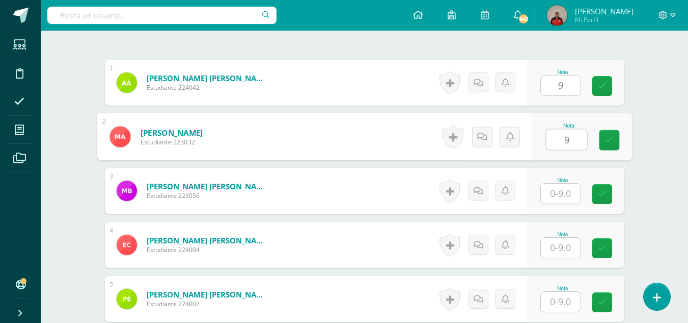
type input "9"
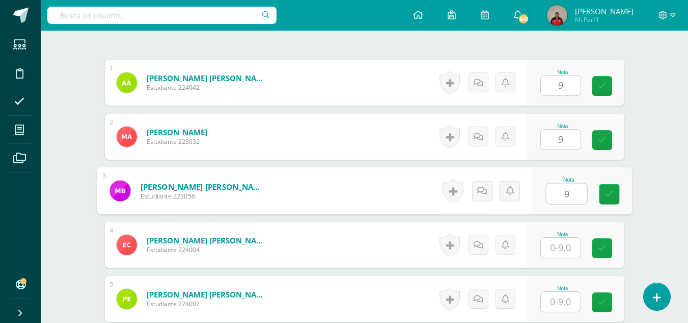
type input "9"
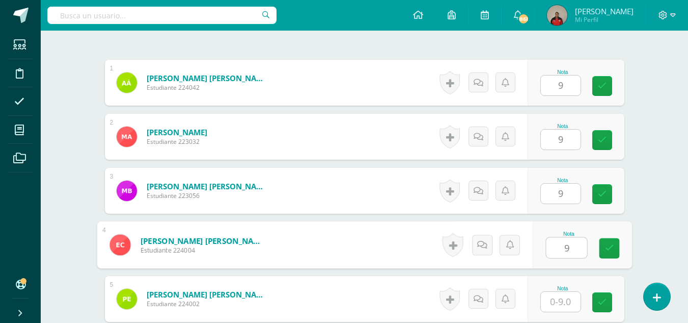
type input "9"
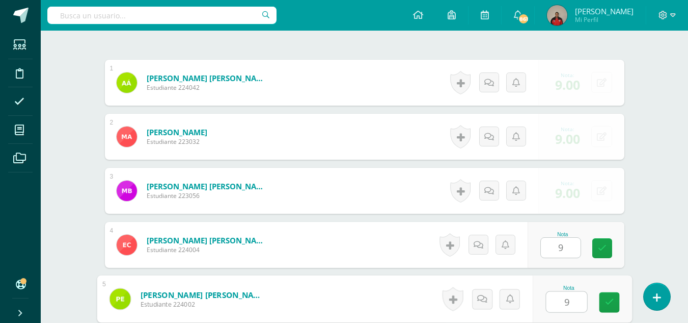
type input "9"
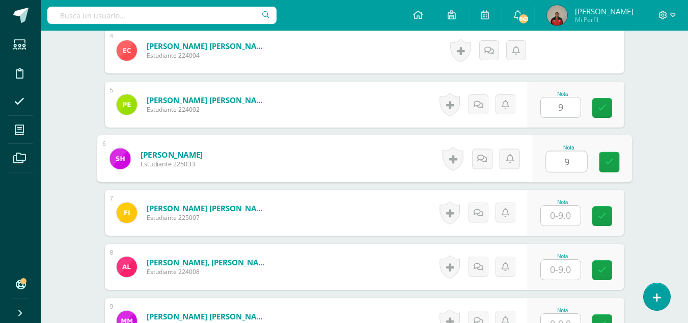
type input "9"
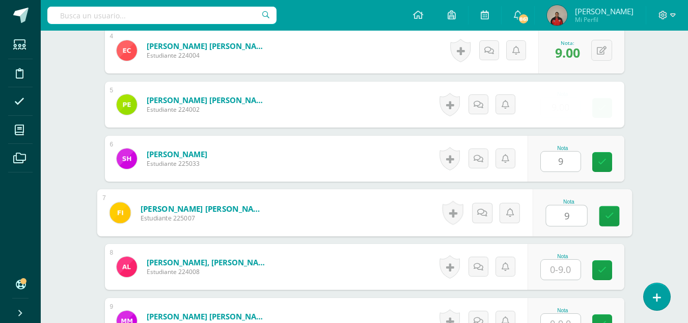
type input "9"
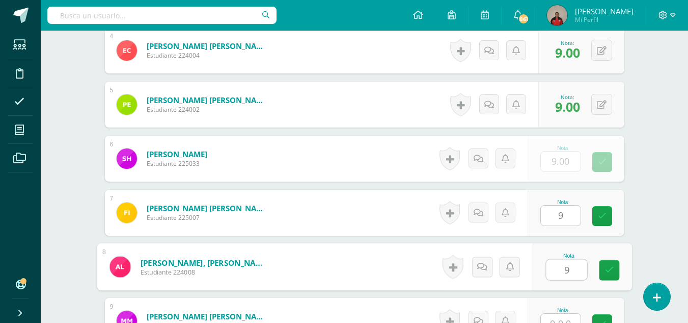
type input "9"
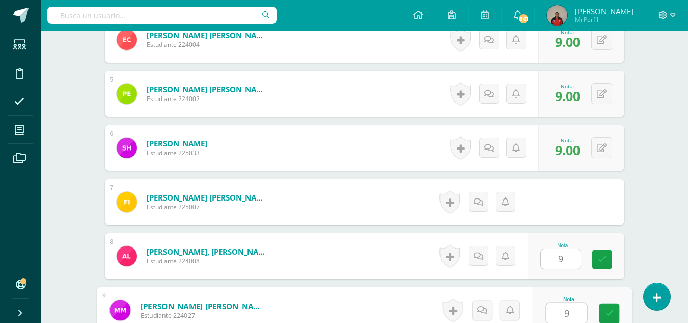
type input "9"
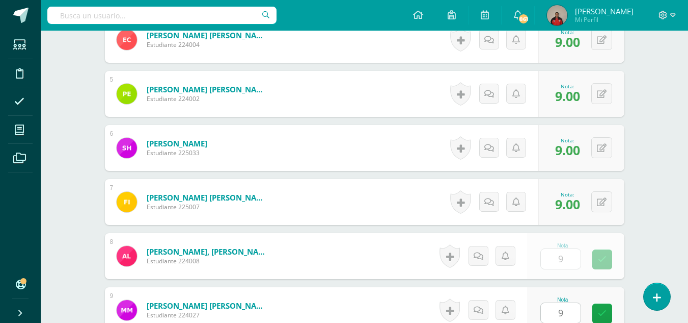
scroll to position [714, 0]
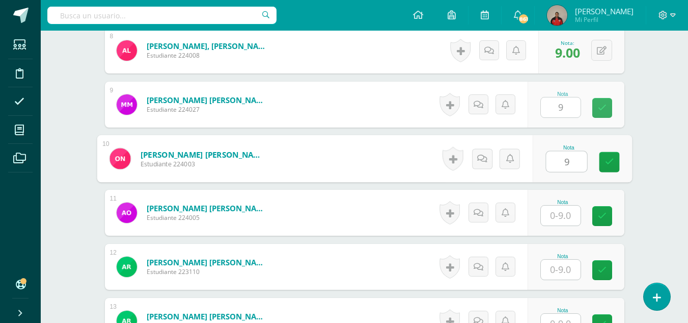
type input "9"
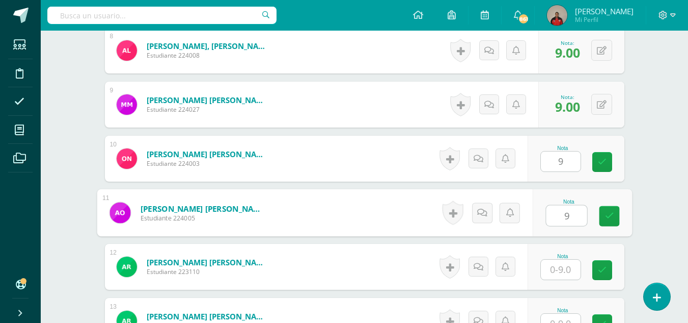
type input "9"
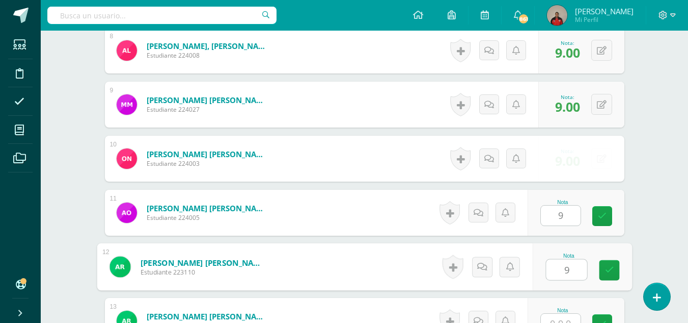
type input "9"
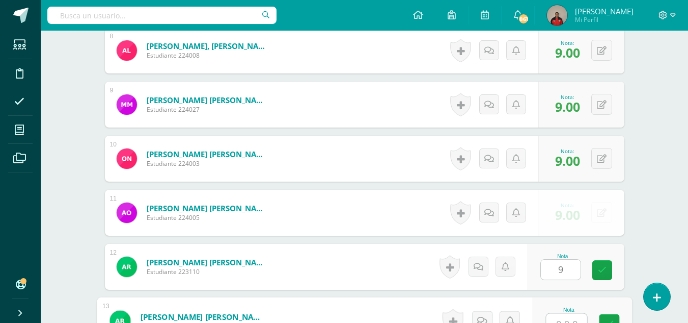
scroll to position [725, 0]
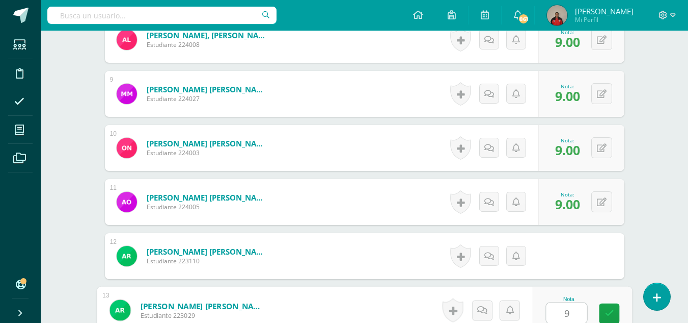
type input "99"
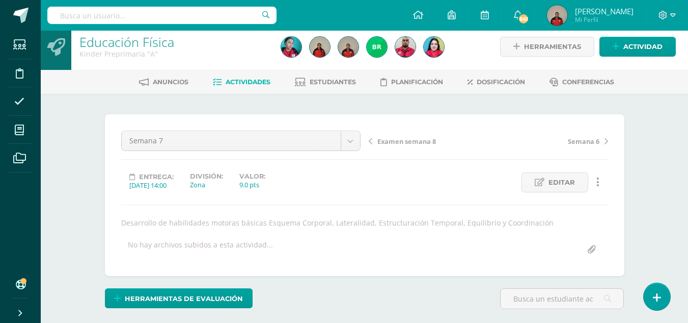
scroll to position [0, 0]
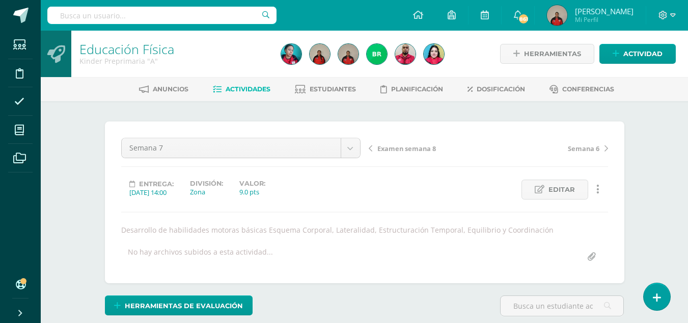
click at [414, 148] on span "Examen semana 8" at bounding box center [407, 148] width 59 height 9
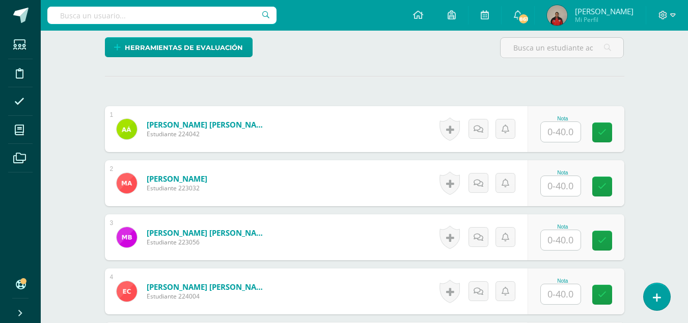
scroll to position [260, 0]
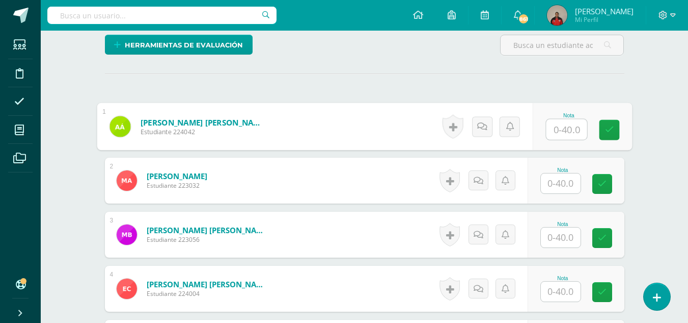
click at [565, 134] on input "text" at bounding box center [566, 129] width 41 height 20
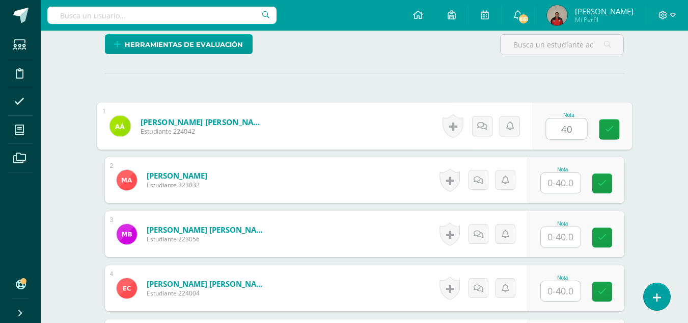
type input "40"
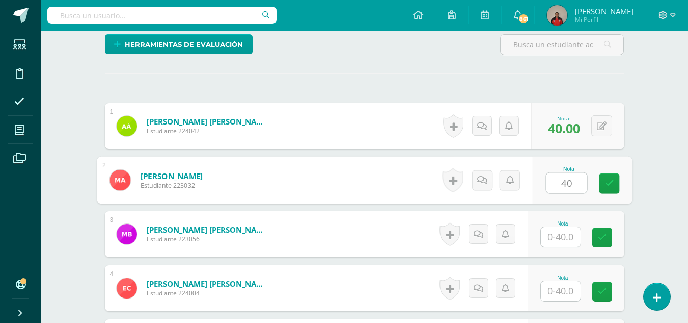
type input "40"
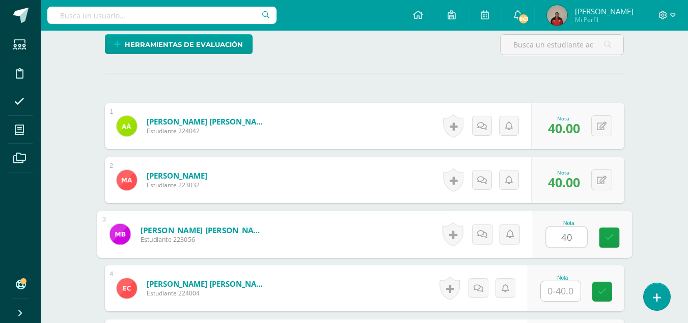
type input "40"
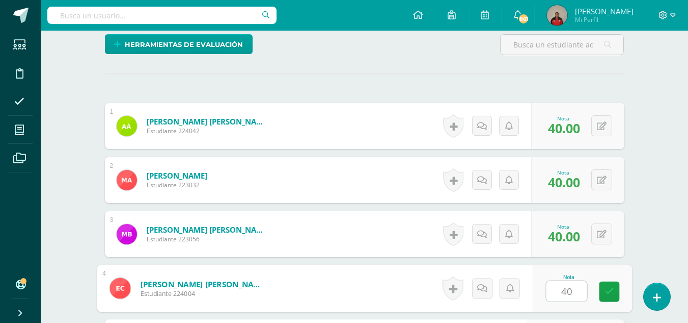
type input "40"
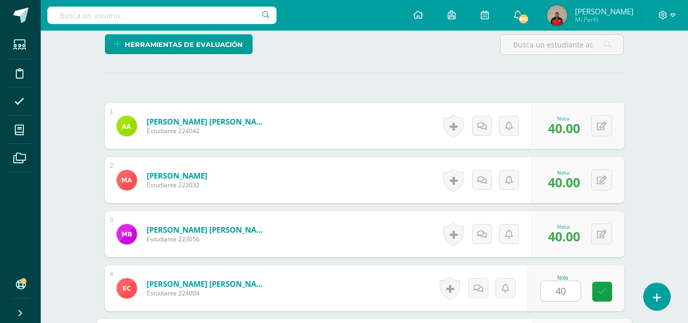
scroll to position [444, 0]
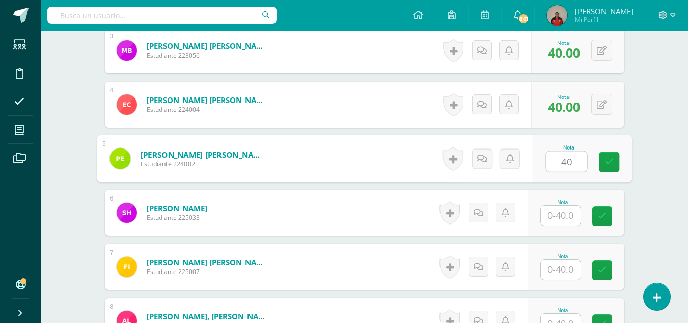
type input "40"
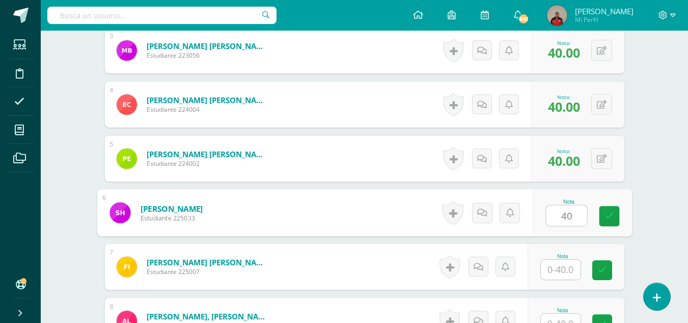
type input "40"
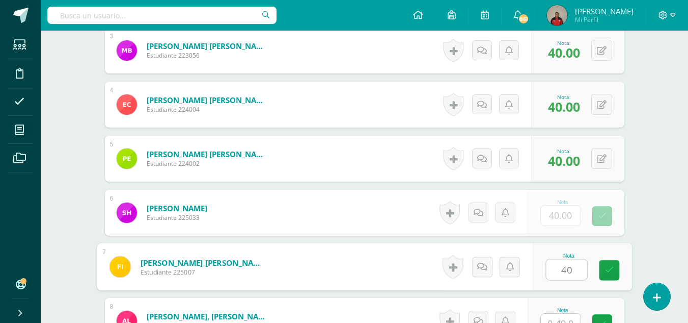
type input "40"
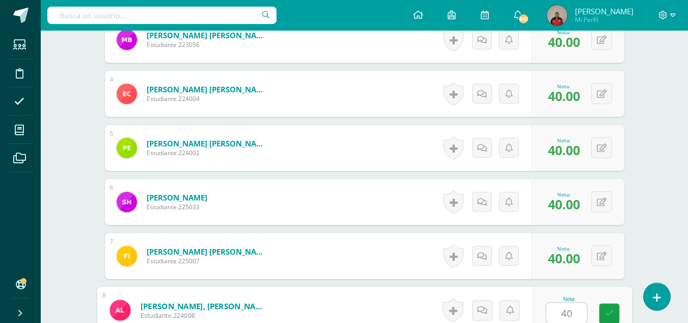
type input "40"
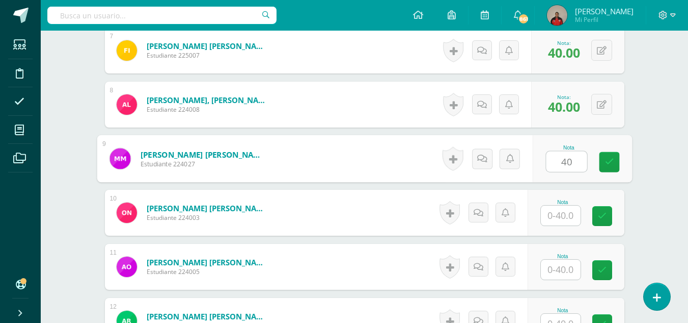
type input "40"
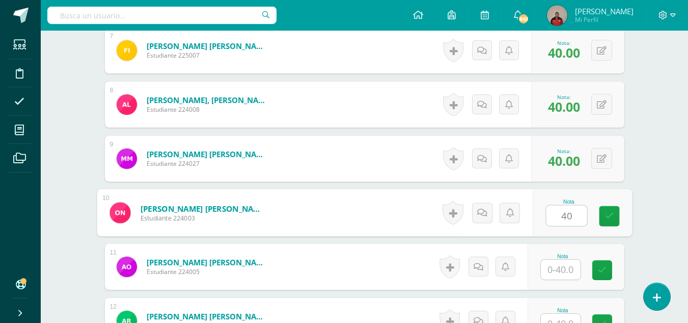
type input "40"
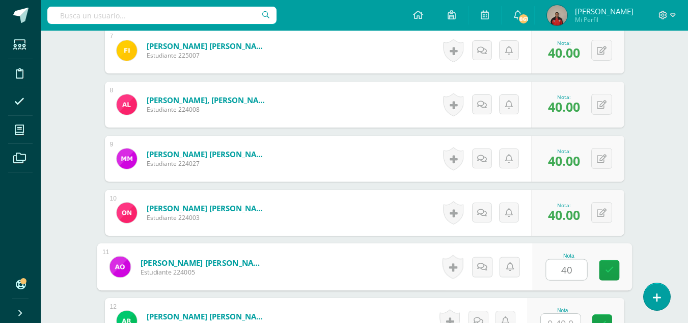
type input "40"
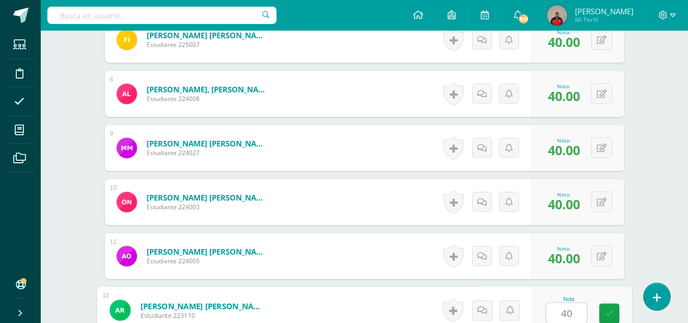
type input "40"
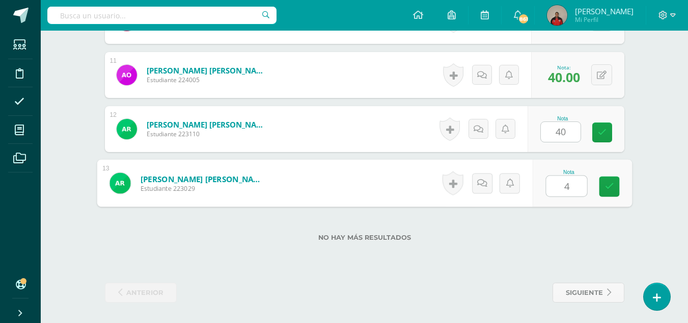
type input "40"
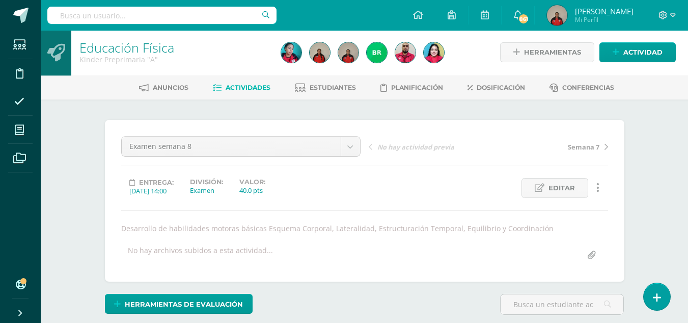
scroll to position [0, 0]
